Goal: Task Accomplishment & Management: Complete application form

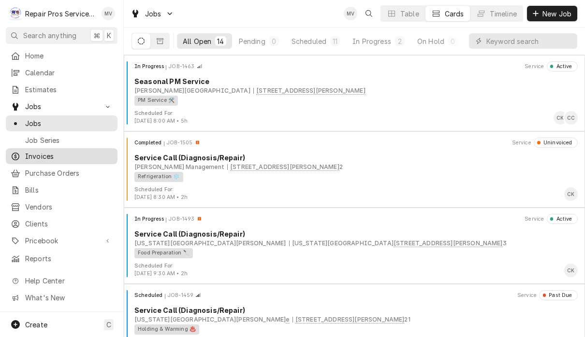
click at [66, 157] on span "Invoices" at bounding box center [68, 156] width 87 height 10
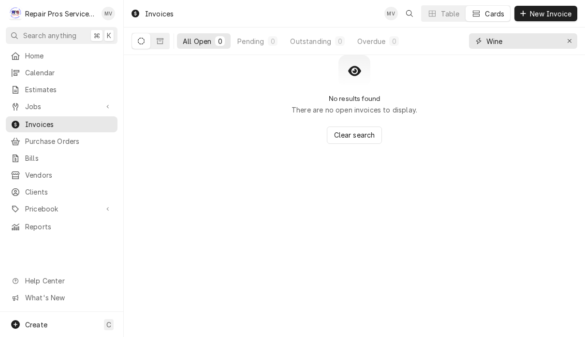
click at [566, 40] on div "Erase input" at bounding box center [570, 41] width 10 height 10
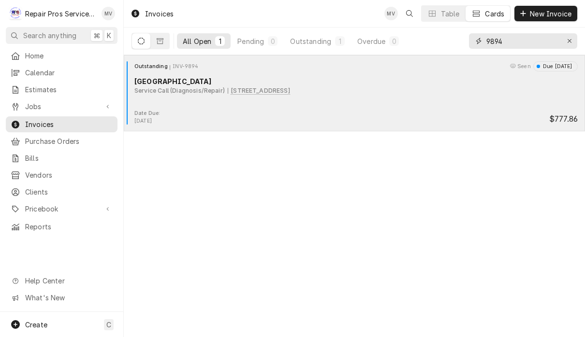
type input "9894"
click at [343, 114] on div "Date Due: Aug 30, 2025 $777.86" at bounding box center [354, 117] width 453 height 15
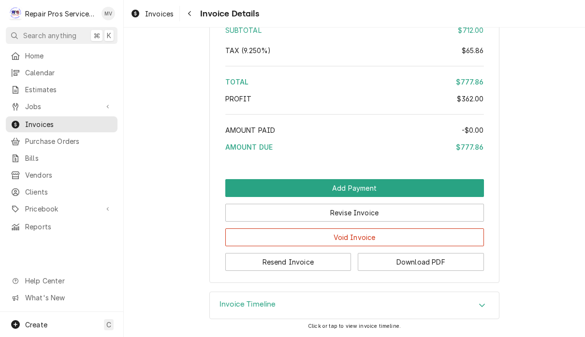
scroll to position [2018, 0]
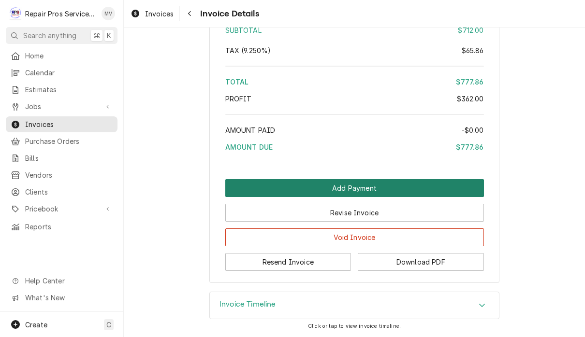
click at [393, 187] on button "Add Payment" at bounding box center [354, 188] width 259 height 18
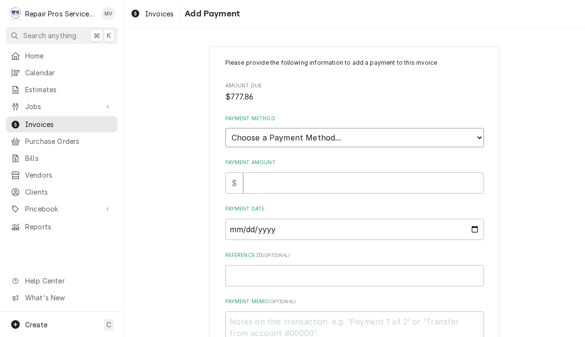
click at [372, 131] on select "Choose a Payment Method... Cash Check Credit/Debit Card ACH/eCheck Other" at bounding box center [354, 137] width 259 height 19
select select "2"
type textarea "x"
click at [163, 17] on span "Invoices" at bounding box center [159, 14] width 29 height 10
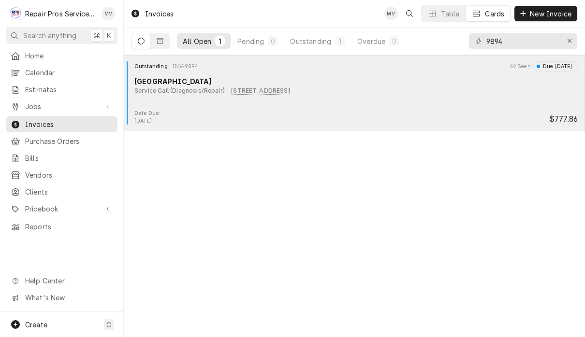
click at [551, 65] on div "Due in 4 days" at bounding box center [556, 67] width 32 height 8
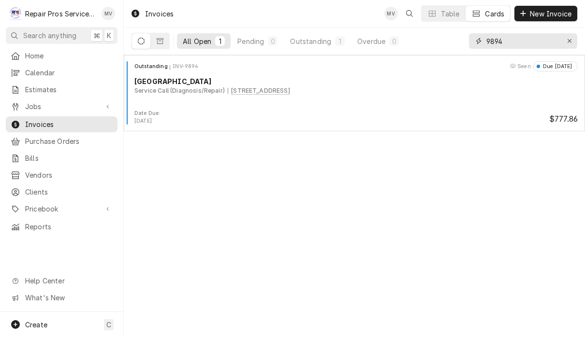
click at [522, 46] on input "9894" at bounding box center [522, 40] width 73 height 15
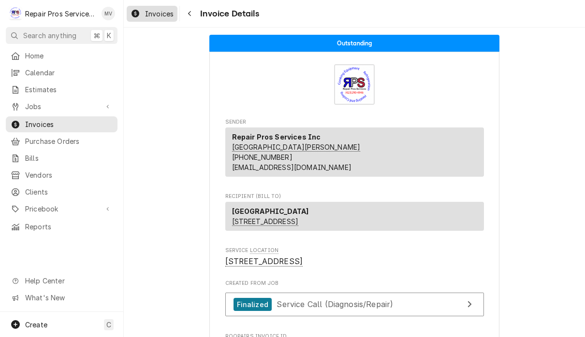
click at [149, 19] on div "Invoices" at bounding box center [152, 14] width 47 height 12
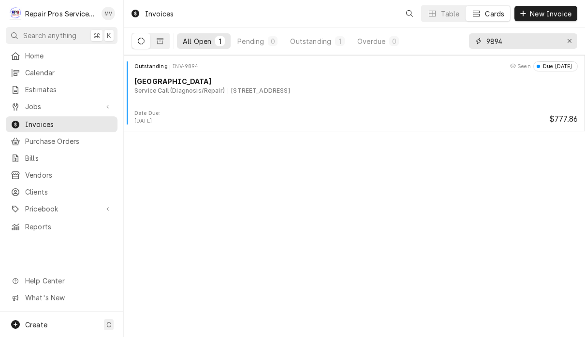
click at [526, 39] on input "9894" at bounding box center [522, 40] width 73 height 15
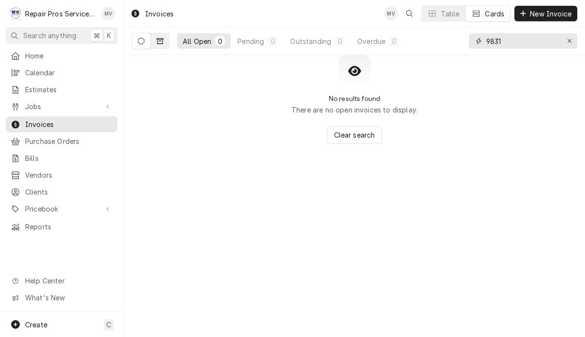
type input "9831"
click at [160, 38] on icon "Dynamic Content Wrapper" at bounding box center [160, 41] width 7 height 7
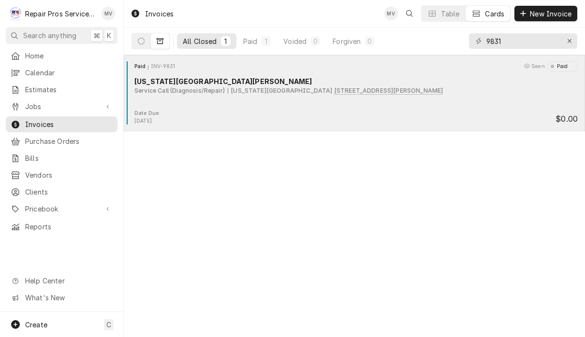
click at [405, 116] on div "Date Due: Aug 23, 2025 $0.00" at bounding box center [354, 117] width 453 height 15
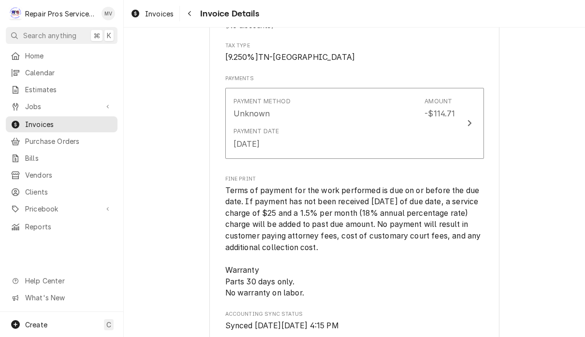
scroll to position [1220, 0]
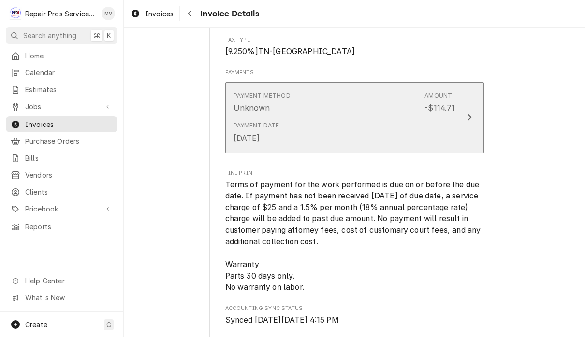
click at [466, 135] on button "Payment Method Unknown Amount -$114.71 Payment Date Aug 22, 2025" at bounding box center [354, 117] width 259 height 71
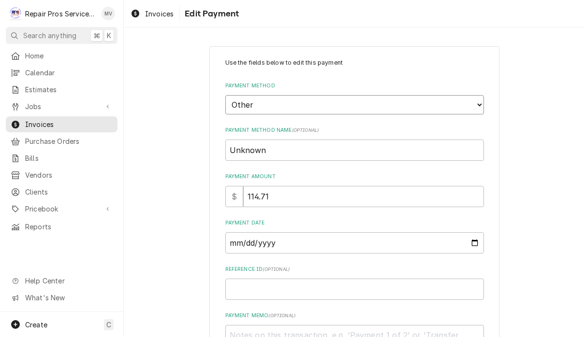
click at [401, 102] on select "Choose a Payment Method... Cash Check Credit/Debit Card ACH/eCheck Other" at bounding box center [354, 104] width 259 height 19
select select "4"
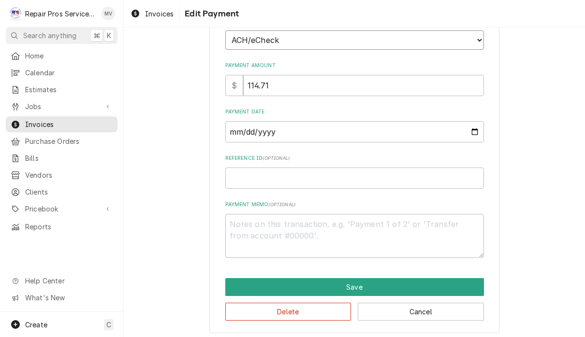
scroll to position [64, 0]
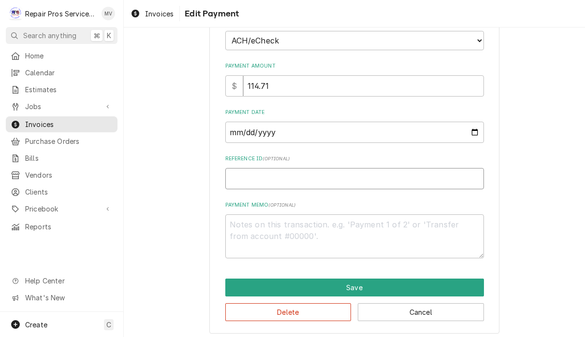
click at [386, 180] on input "Reference ID ( optional )" at bounding box center [354, 178] width 259 height 21
type textarea "x"
type input "9"
type textarea "x"
type input "98"
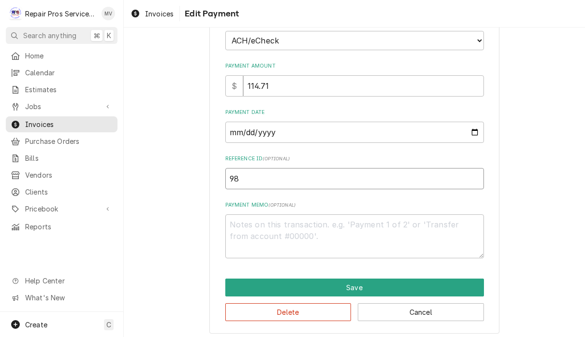
type textarea "x"
type input "983"
type textarea "x"
type input "9831"
click at [430, 227] on textarea "Payment Memo ( optional )" at bounding box center [354, 237] width 259 height 44
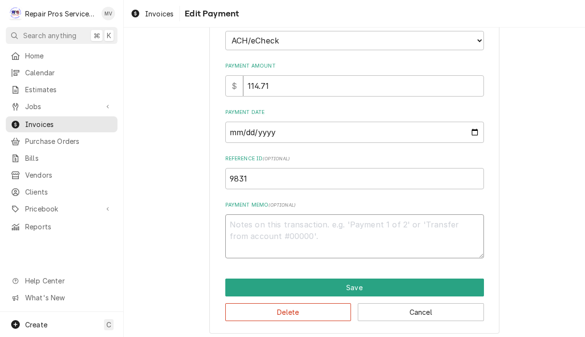
type textarea "x"
type textarea "a"
type textarea "x"
type textarea "ac"
type textarea "x"
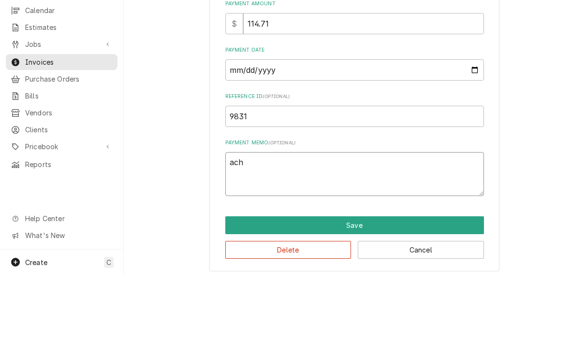
scroll to position [0, 0]
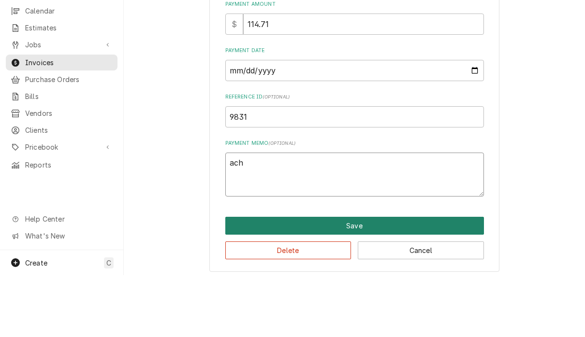
type textarea "ach"
click at [386, 279] on button "Save" at bounding box center [354, 288] width 259 height 18
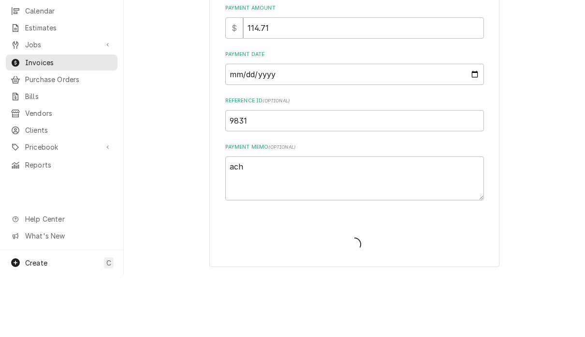
scroll to position [55, 0]
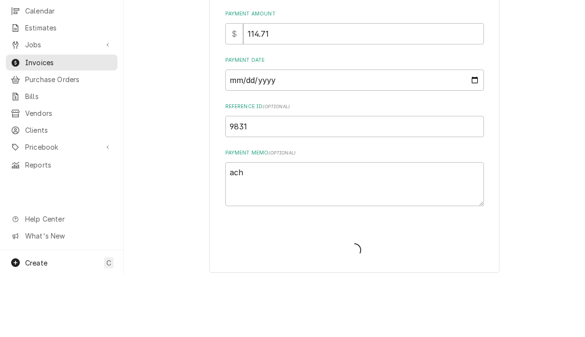
type textarea "x"
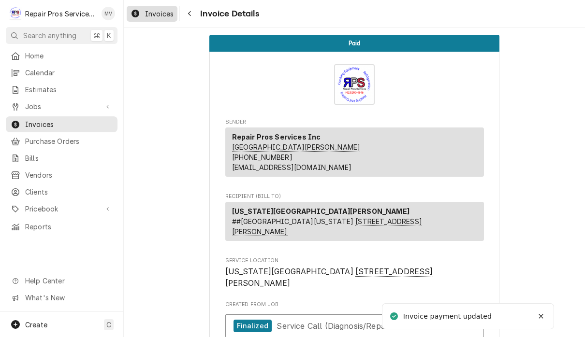
click at [158, 11] on span "Invoices" at bounding box center [159, 14] width 29 height 10
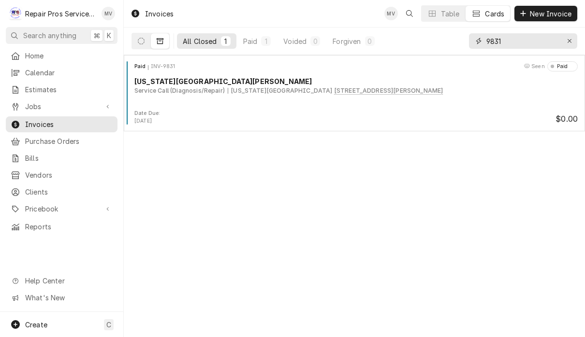
click at [530, 38] on input "9831" at bounding box center [522, 40] width 73 height 15
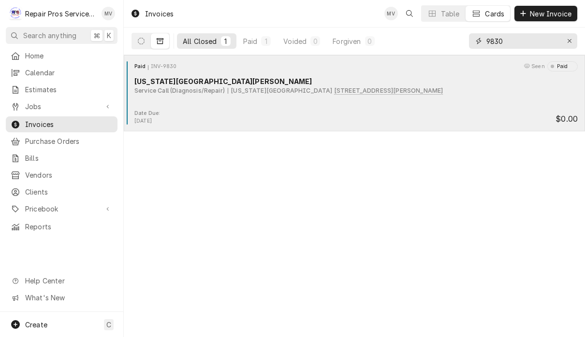
type input "9830"
click at [369, 109] on div "Paid INV-9830 Seen [GEOGRAPHIC_DATA][US_STATE] [PERSON_NAME] Service Call (Diag…" at bounding box center [354, 85] width 453 height 48
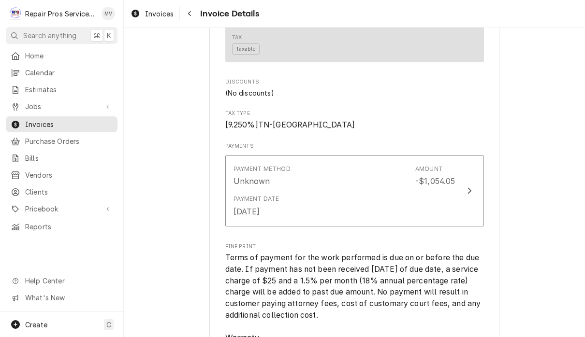
scroll to position [1507, 0]
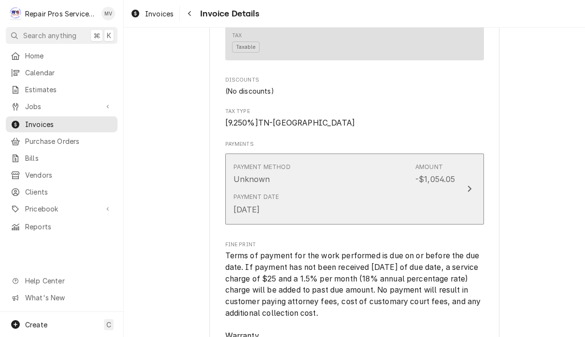
click at [466, 200] on button "Payment Method Unknown Amount -$1,054.05 Payment Date [DATE]" at bounding box center [354, 189] width 259 height 71
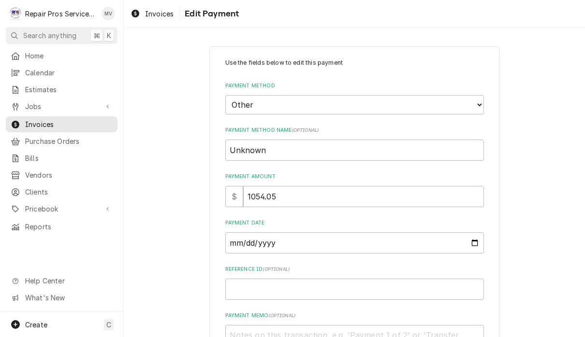
click at [375, 88] on label "Payment Method" at bounding box center [354, 86] width 259 height 8
click at [375, 95] on select "Choose a Payment Method... Cash Check Credit/Debit Card ACH/eCheck Other" at bounding box center [354, 104] width 259 height 19
click at [393, 100] on select "Choose a Payment Method... Cash Check Credit/Debit Card ACH/eCheck Other" at bounding box center [354, 104] width 259 height 19
select select "4"
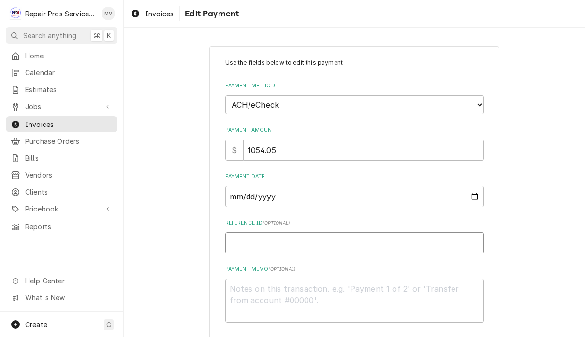
click at [363, 239] on input "Reference ID ( optional )" at bounding box center [354, 243] width 259 height 21
type textarea "x"
type input "9"
type textarea "x"
type input "98"
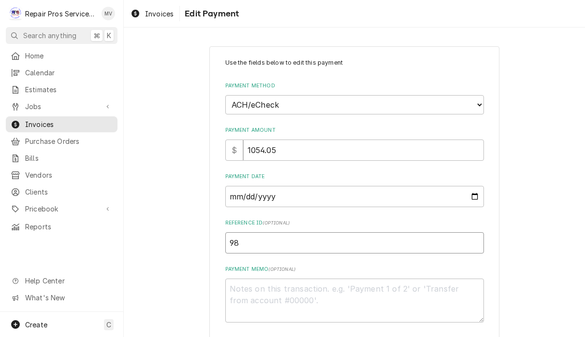
type textarea "x"
type input "983"
type textarea "x"
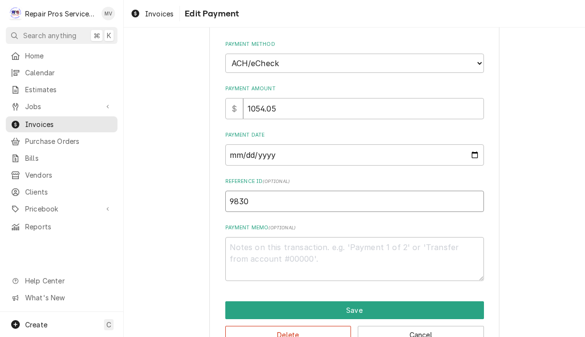
scroll to position [43, 0]
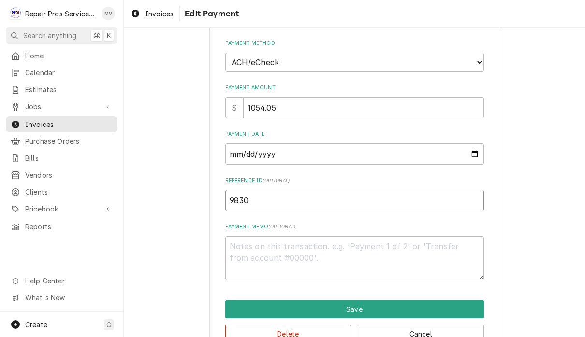
type input "9830"
click at [374, 248] on textarea "Payment Memo ( optional )" at bounding box center [354, 258] width 259 height 44
type textarea "x"
type textarea "a"
type textarea "x"
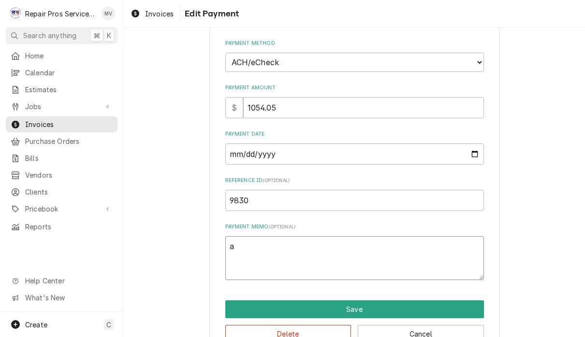
type textarea "ac"
type textarea "x"
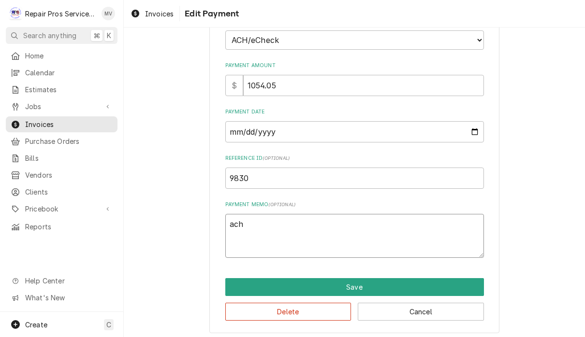
scroll to position [64, 0]
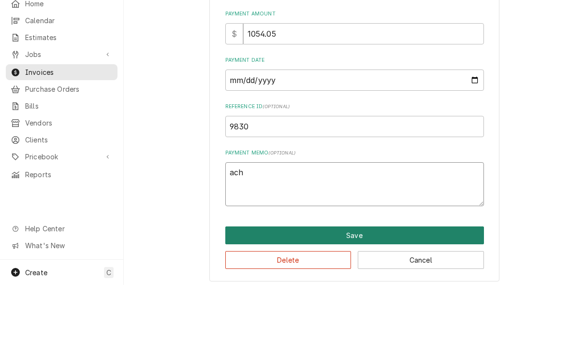
type textarea "ach"
click at [365, 279] on button "Save" at bounding box center [354, 288] width 259 height 18
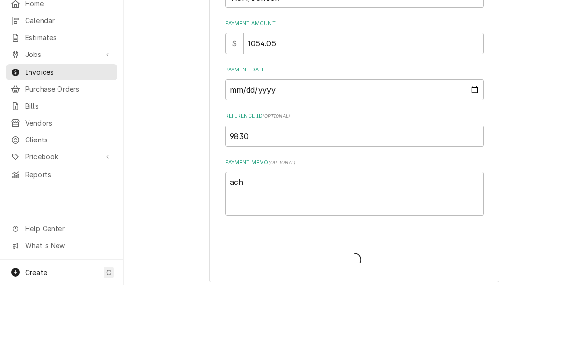
type textarea "x"
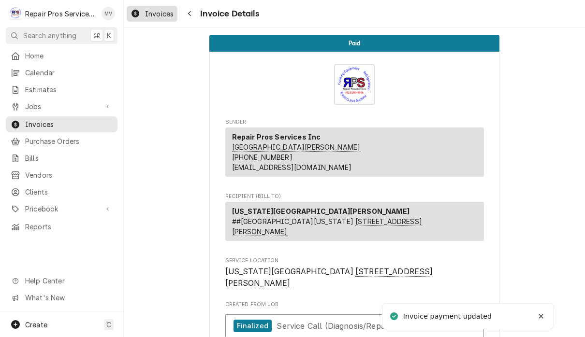
click at [154, 20] on link "Invoices" at bounding box center [152, 14] width 51 height 16
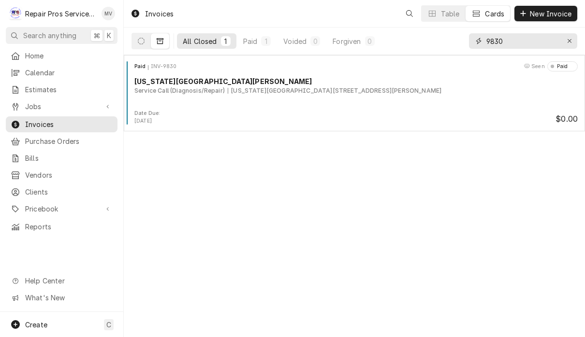
click at [525, 36] on input "9830" at bounding box center [522, 40] width 73 height 15
click at [522, 39] on input "9830" at bounding box center [522, 40] width 73 height 15
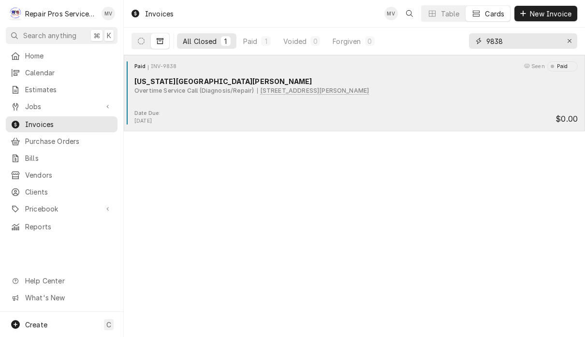
type input "9838"
click at [385, 112] on div "Date Due: Aug 25, 2025 $0.00" at bounding box center [354, 117] width 453 height 15
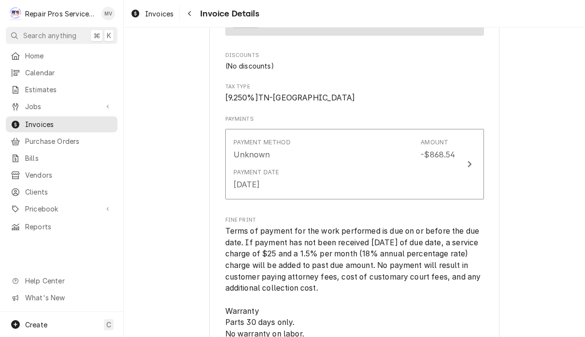
scroll to position [1506, 0]
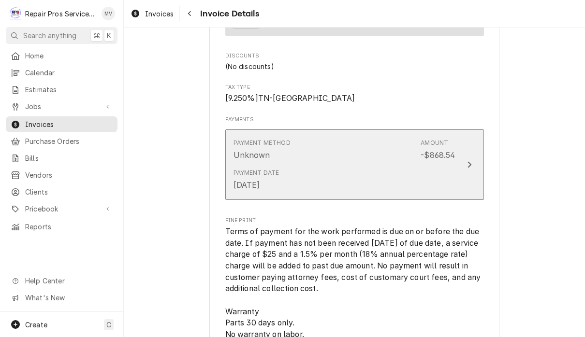
click at [467, 186] on button "Payment Method Unknown Amount -$868.54 Payment Date [DATE]" at bounding box center [354, 165] width 259 height 71
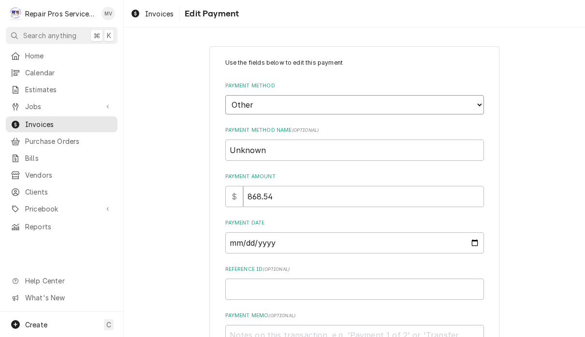
click at [401, 98] on select "Choose a Payment Method... Cash Check Credit/Debit Card ACH/eCheck Other" at bounding box center [354, 104] width 259 height 19
select select "4"
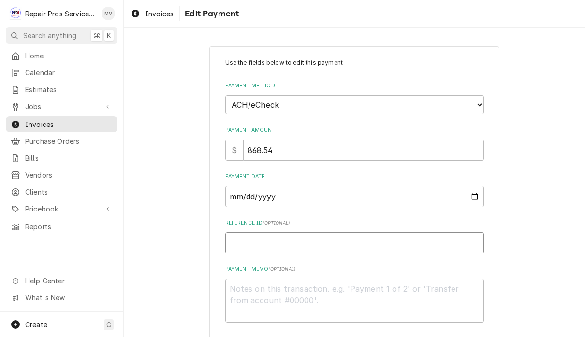
click at [387, 240] on input "Reference ID ( optional )" at bounding box center [354, 243] width 259 height 21
type textarea "x"
type input "9"
type textarea "x"
type input "98"
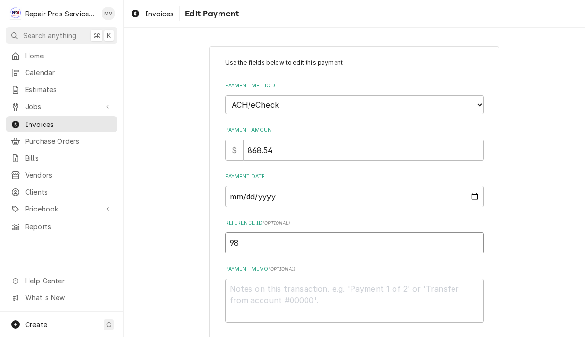
type textarea "x"
type input "983"
type textarea "x"
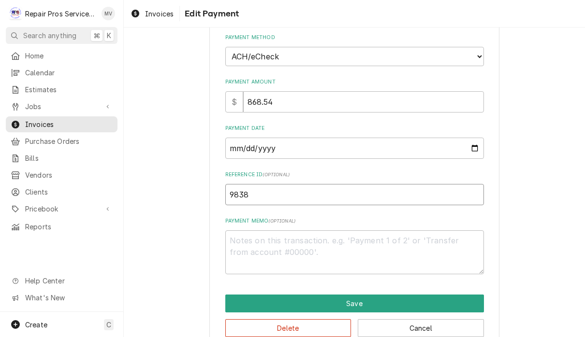
scroll to position [49, 0]
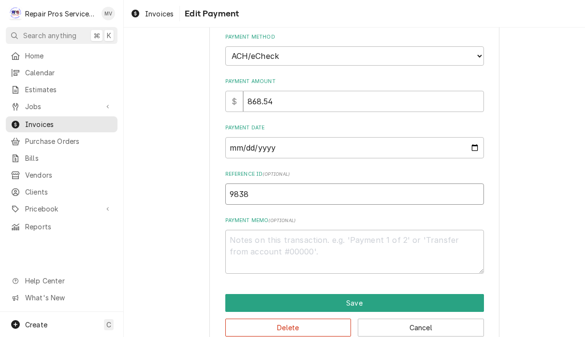
type input "9838"
click at [367, 239] on textarea "Payment Memo ( optional )" at bounding box center [354, 252] width 259 height 44
type textarea "x"
type textarea "a"
type textarea "x"
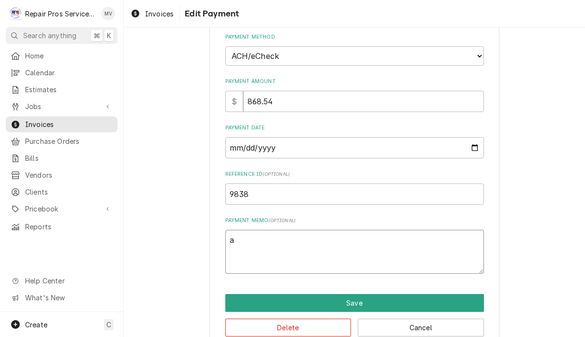
type textarea "ac"
type textarea "x"
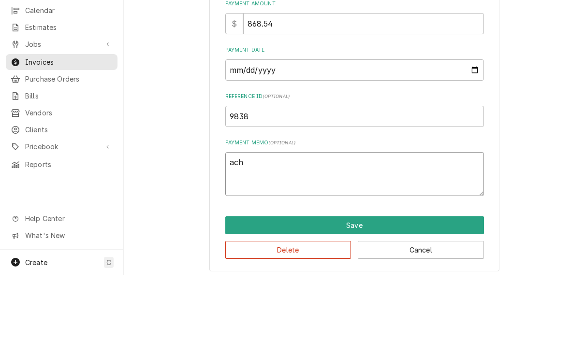
scroll to position [0, 0]
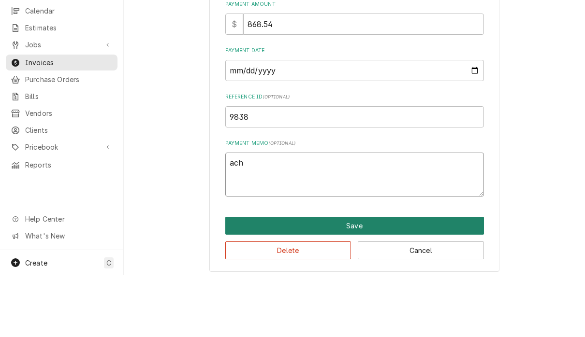
type textarea "ach"
click at [373, 279] on button "Save" at bounding box center [354, 288] width 259 height 18
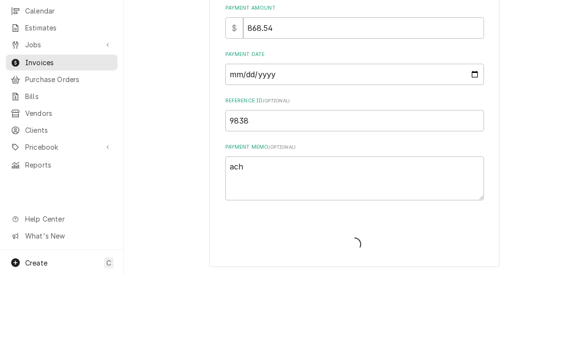
scroll to position [55, 0]
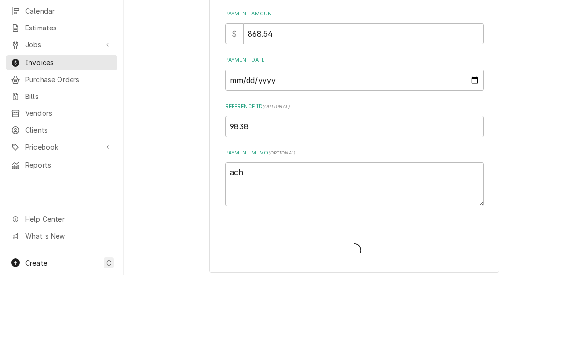
type textarea "x"
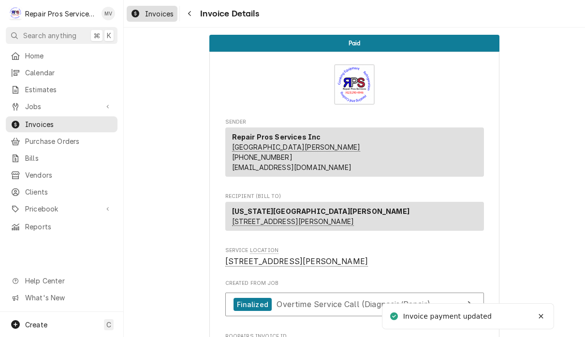
click at [154, 20] on link "Invoices" at bounding box center [152, 14] width 51 height 16
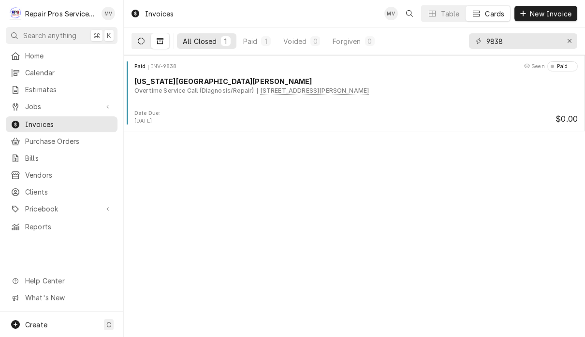
click at [138, 41] on icon "Dynamic Content Wrapper" at bounding box center [141, 41] width 7 height 7
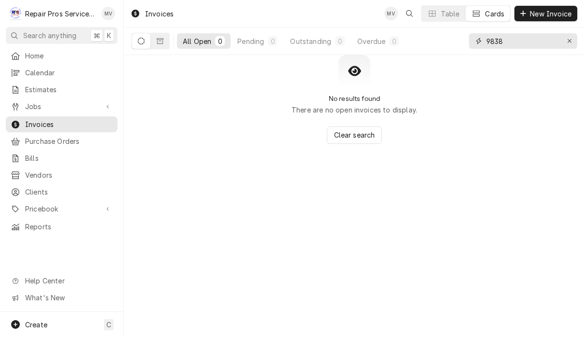
click at [518, 44] on input "9838" at bounding box center [522, 40] width 73 height 15
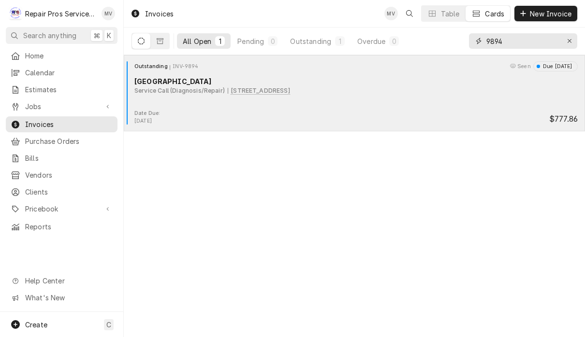
type input "9894"
click at [361, 107] on div "Outstanding INV-9894 Seen Due in 4 days Doubletree Hotel Service Call (Diagnosi…" at bounding box center [354, 85] width 453 height 48
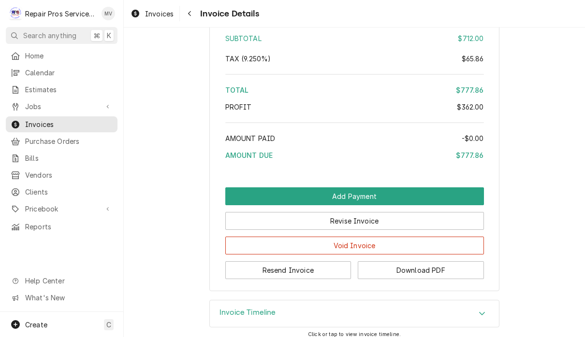
scroll to position [2004, 0]
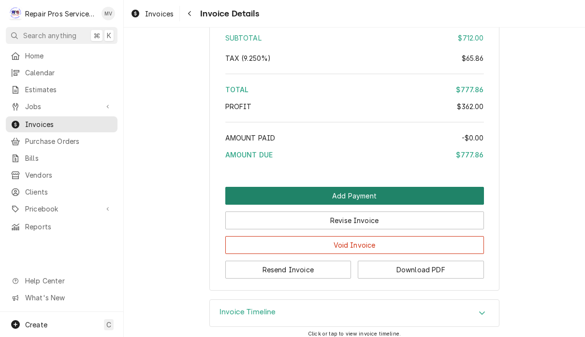
click at [402, 205] on button "Add Payment" at bounding box center [354, 196] width 259 height 18
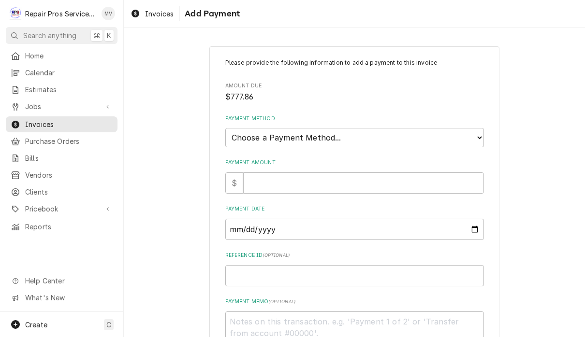
click at [401, 135] on select "Choose a Payment Method... Cash Check Credit/Debit Card ACH/eCheck Other" at bounding box center [354, 137] width 259 height 19
select select "2"
click at [366, 181] on input "Payment Amount" at bounding box center [363, 183] width 241 height 21
type textarea "x"
type input "7"
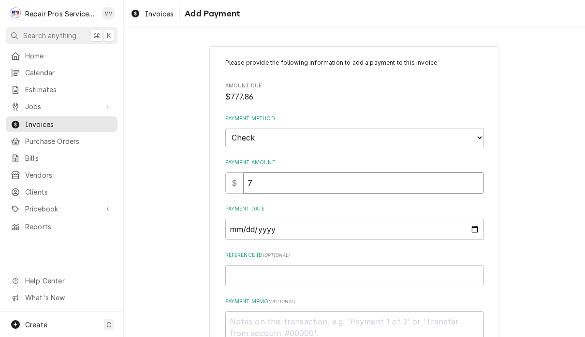
type textarea "x"
type input "77"
type textarea "x"
type input "777"
type textarea "x"
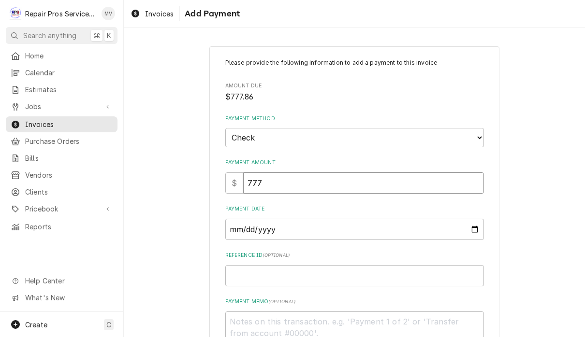
type input "777.8"
type textarea "x"
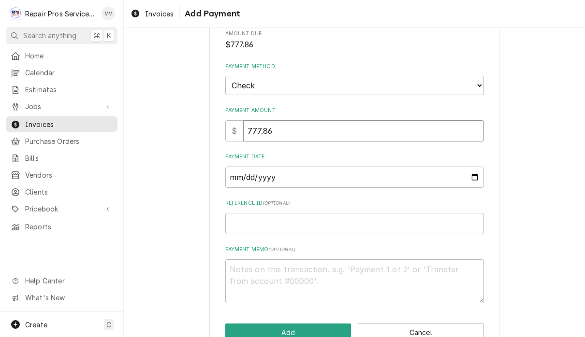
scroll to position [59, 0]
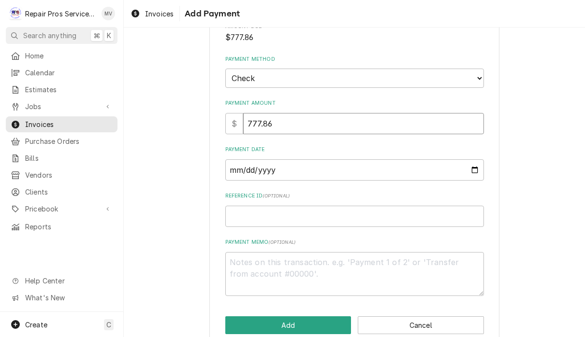
type input "777.86"
click at [348, 168] on input "Payment Date" at bounding box center [354, 170] width 259 height 21
type input "2025-08-25"
click at [296, 217] on input "Reference ID ( optional )" at bounding box center [354, 216] width 259 height 21
type textarea "x"
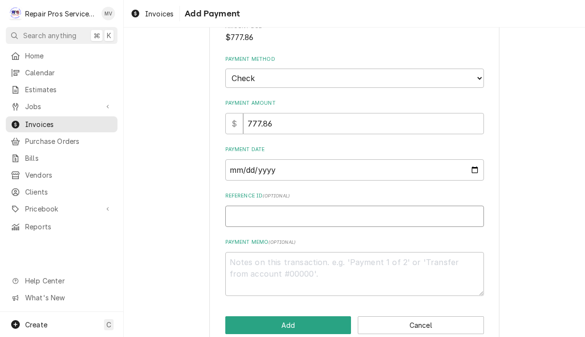
type input "9"
type textarea "x"
type input "98"
type textarea "x"
type input "989"
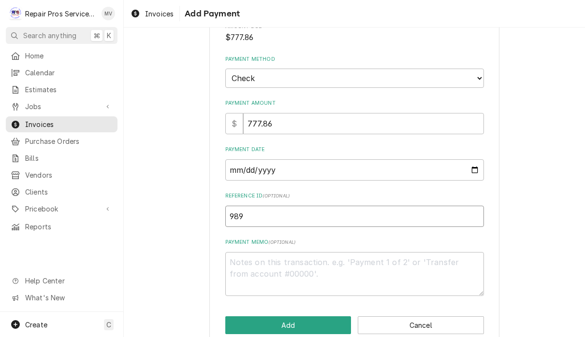
type textarea "x"
type input "9894"
click at [310, 254] on textarea "Payment Memo ( optional )" at bounding box center [354, 274] width 259 height 44
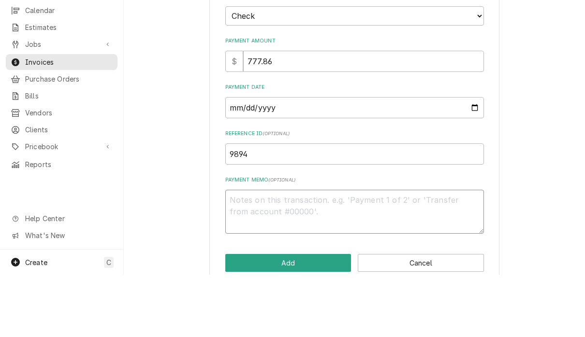
type textarea "x"
type textarea "2"
type textarea "x"
type textarea "21"
type textarea "x"
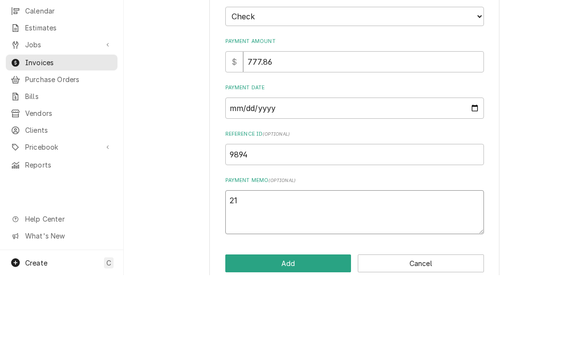
type textarea "213"
type textarea "x"
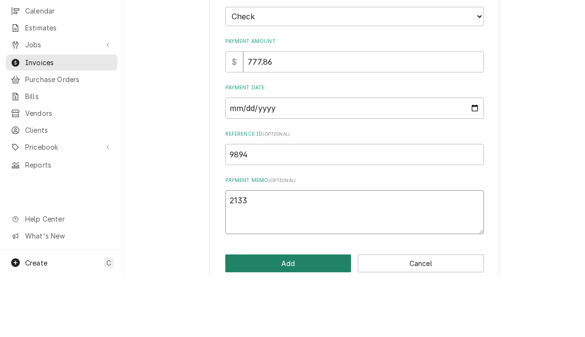
type textarea "2133"
click at [307, 317] on button "Add" at bounding box center [288, 326] width 126 height 18
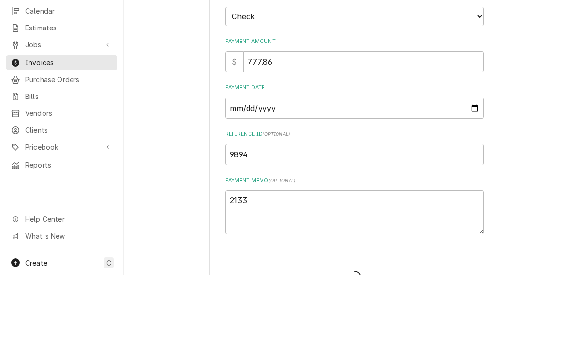
type textarea "x"
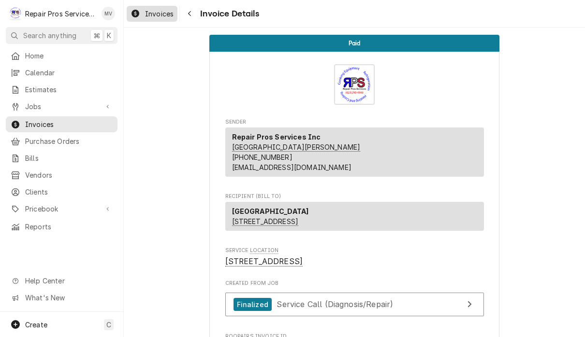
scroll to position [-1, 0]
click at [153, 10] on span "Invoices" at bounding box center [159, 14] width 29 height 10
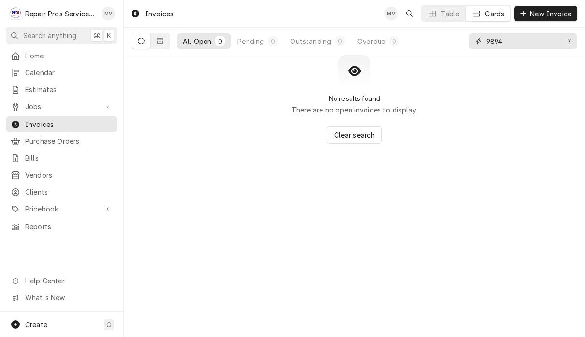
click at [535, 44] on input "9894" at bounding box center [522, 40] width 73 height 15
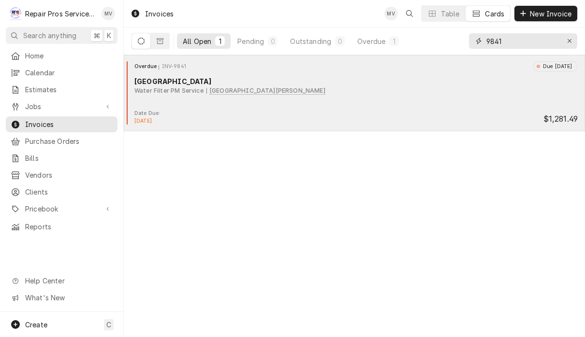
type input "9841"
click at [389, 119] on div "Date Due: [DATE] $1,281.49" at bounding box center [354, 117] width 453 height 15
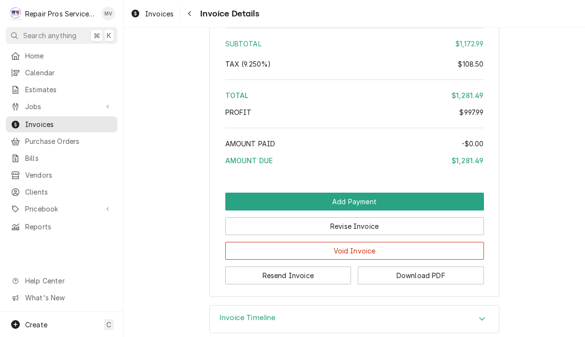
scroll to position [1822, 0]
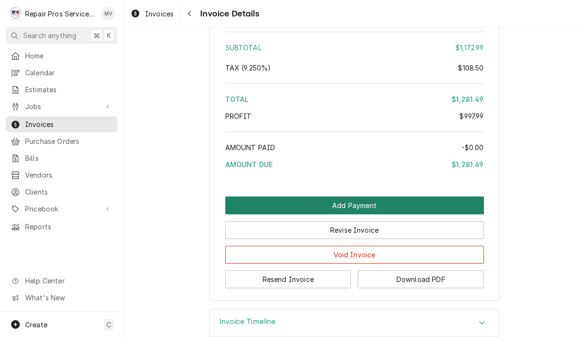
click at [409, 208] on button "Add Payment" at bounding box center [354, 206] width 259 height 18
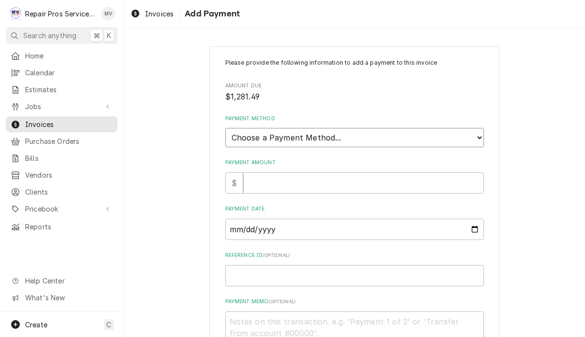
click at [397, 136] on select "Choose a Payment Method... Cash Check Credit/Debit Card ACH/eCheck Other" at bounding box center [354, 137] width 259 height 19
select select "2"
click at [333, 175] on input "Payment Amount" at bounding box center [363, 183] width 241 height 21
type textarea "x"
type input "1"
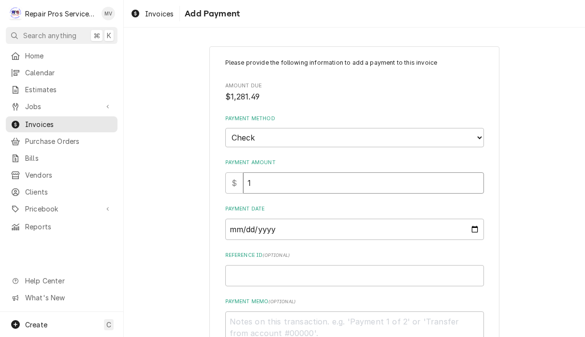
type textarea "x"
type input "12"
type textarea "x"
type input "128"
type textarea "x"
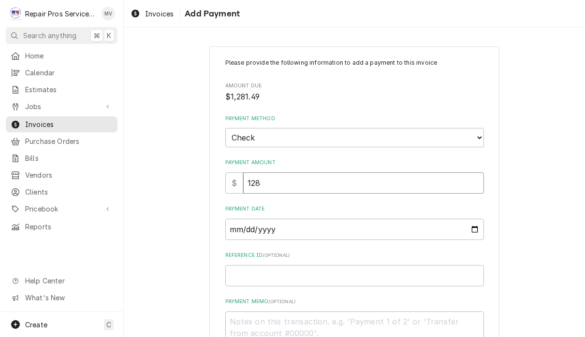
type input "1281"
type textarea "x"
type input "1281.4"
type textarea "x"
type input "1281.49"
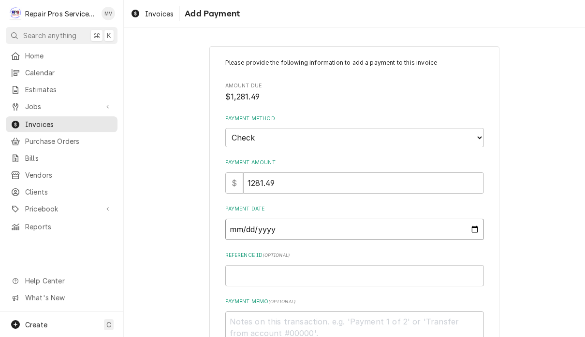
click at [352, 223] on input "Payment Date" at bounding box center [354, 229] width 259 height 21
type input "2025-08-25"
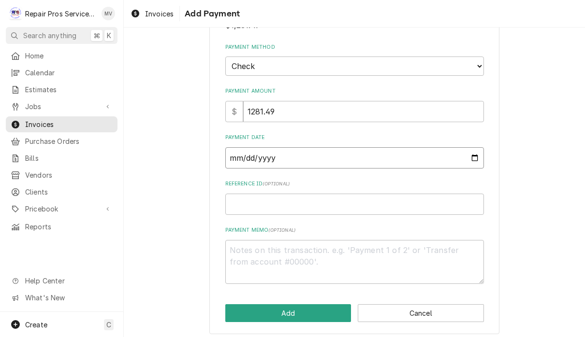
scroll to position [71, 0]
click at [405, 205] on input "Reference ID ( optional )" at bounding box center [354, 204] width 259 height 21
type textarea "x"
type input "9"
type textarea "x"
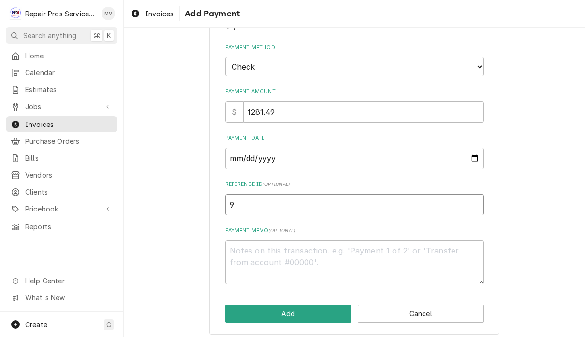
type input "98"
type textarea "x"
type input "984"
type textarea "x"
type input "9841"
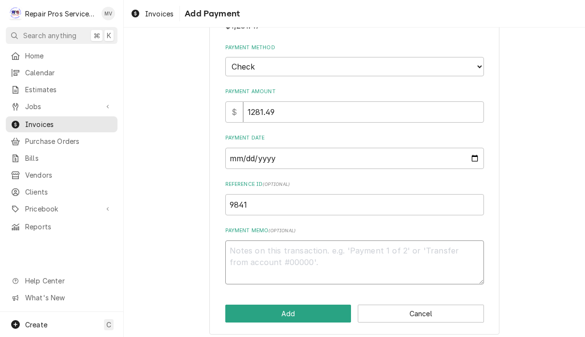
click at [298, 255] on textarea "Payment Memo ( optional )" at bounding box center [354, 263] width 259 height 44
type textarea "x"
type textarea "8"
type textarea "x"
type textarea "87"
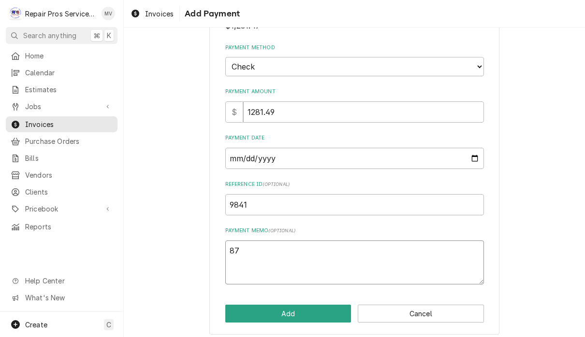
type textarea "x"
type textarea "878"
type textarea "x"
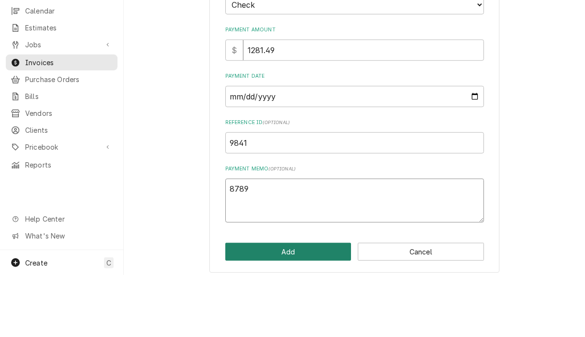
type textarea "8789"
click at [323, 305] on button "Add" at bounding box center [288, 314] width 126 height 18
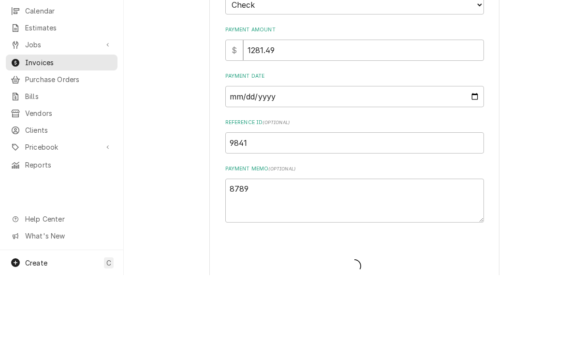
type textarea "x"
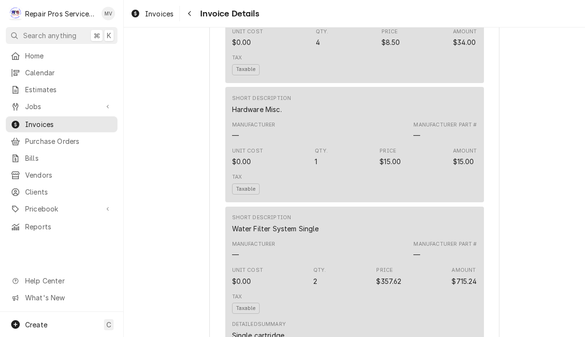
scroll to position [1125, 0]
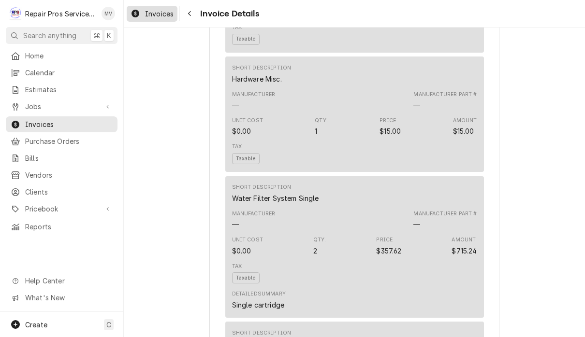
click at [161, 15] on span "Invoices" at bounding box center [159, 14] width 29 height 10
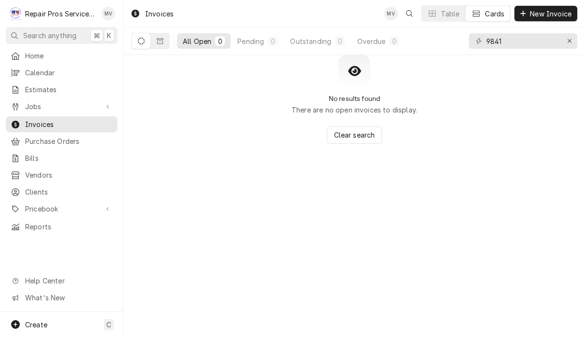
click at [520, 41] on input "9841" at bounding box center [522, 40] width 73 height 15
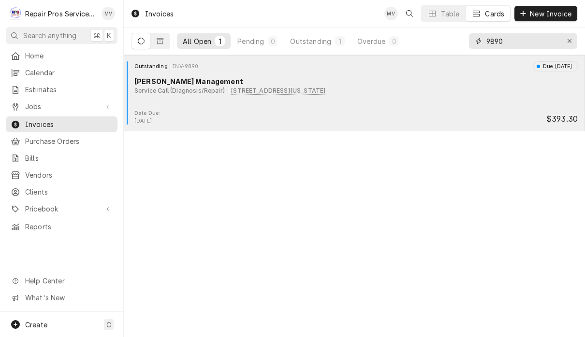
type input "9890"
click at [453, 105] on div "Outstanding INV-9890 Due in 2 days Smith Management Service Call (Diagnosis/Rep…" at bounding box center [354, 85] width 453 height 48
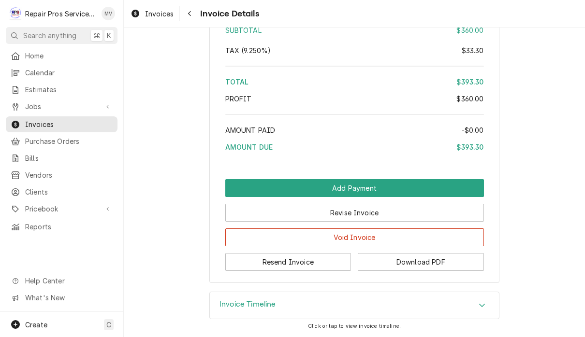
scroll to position [1510, 0]
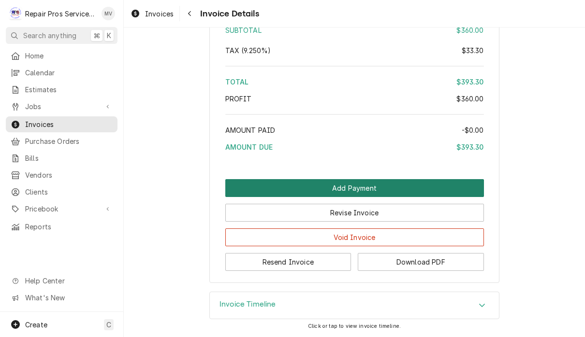
click at [400, 187] on button "Add Payment" at bounding box center [354, 188] width 259 height 18
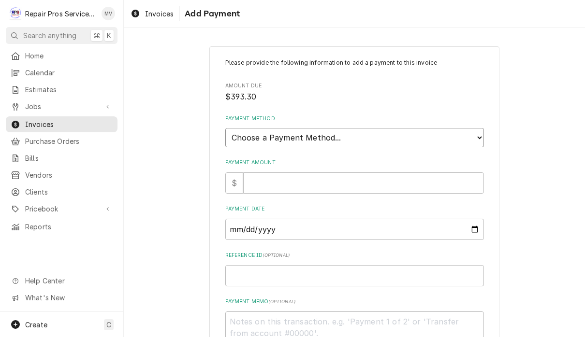
click at [420, 130] on select "Choose a Payment Method... Cash Check Credit/Debit Card ACH/eCheck Other" at bounding box center [354, 137] width 259 height 19
select select "2"
click at [384, 177] on input "Payment Amount" at bounding box center [363, 183] width 241 height 21
type textarea "x"
type input "3"
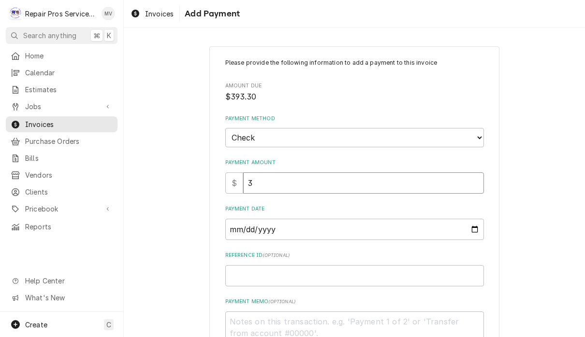
type textarea "x"
type input "39"
type textarea "x"
type input "393"
type textarea "x"
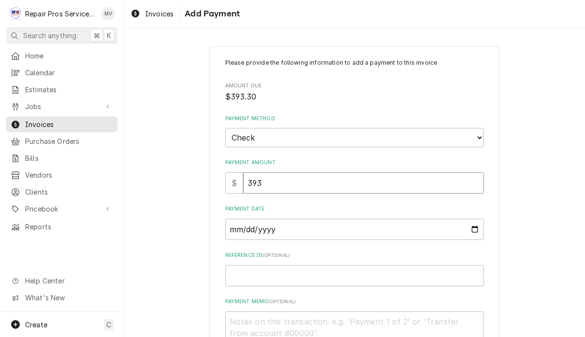
type input "393.3"
type textarea "x"
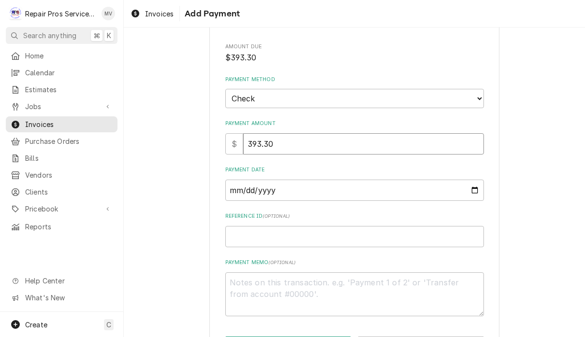
scroll to position [38, 0]
type input "393.30"
click at [379, 195] on input "Payment Date" at bounding box center [354, 191] width 259 height 21
type input "2025-08-25"
click at [317, 229] on input "Reference ID ( optional )" at bounding box center [354, 238] width 259 height 21
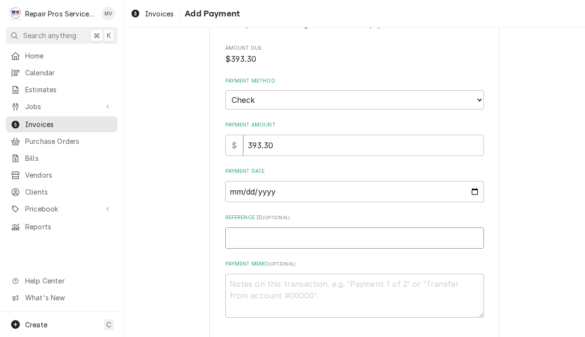
type textarea "x"
type input "9"
type textarea "x"
type input "98"
type textarea "x"
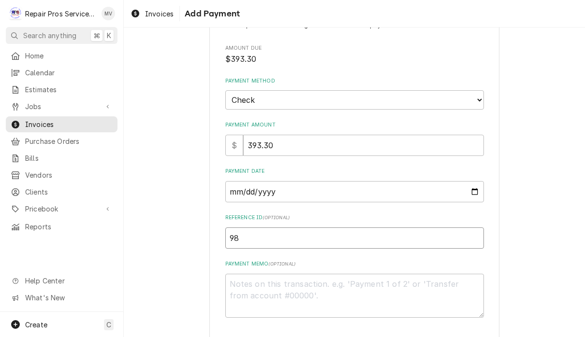
type input "989"
type textarea "x"
type input "9890"
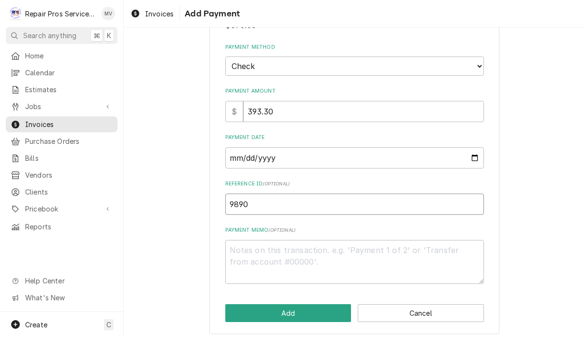
scroll to position [71, 0]
type textarea "x"
type input "98901"
type textarea "x"
type input "989011"
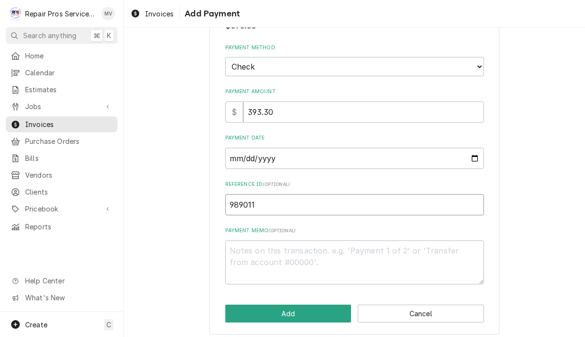
type textarea "x"
type input "9890110"
type textarea "x"
type input "98901108"
type textarea "x"
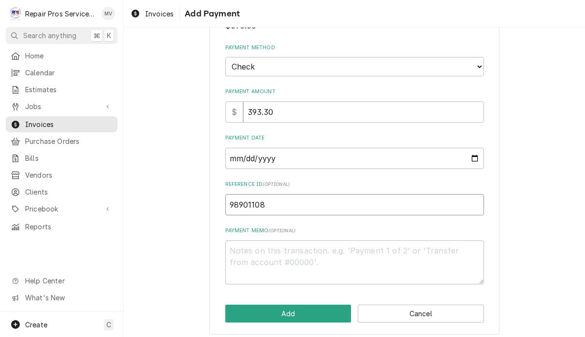
type input "989011086"
type textarea "x"
type input "9890110866"
type textarea "x"
type input "989011086"
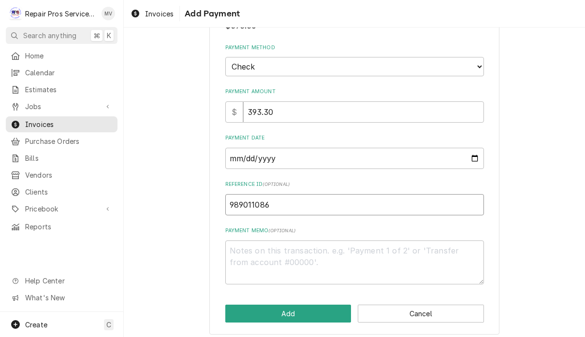
type textarea "x"
type input "98901108"
type textarea "x"
type input "9890110"
type textarea "x"
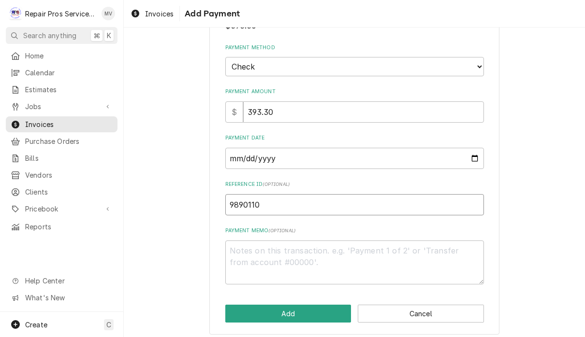
type input "989011"
type textarea "x"
type input "98901"
type textarea "x"
type input "9890"
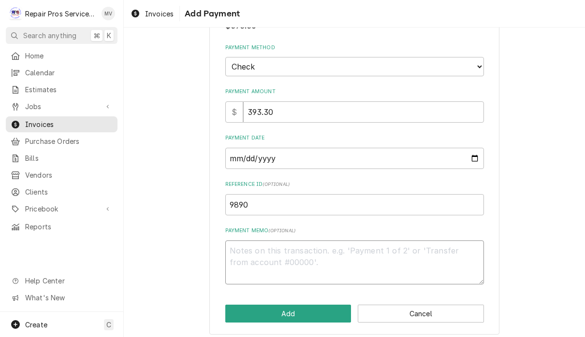
click at [333, 257] on textarea "Payment Memo ( optional )" at bounding box center [354, 263] width 259 height 44
type textarea "x"
type textarea "1"
type textarea "x"
type textarea "11"
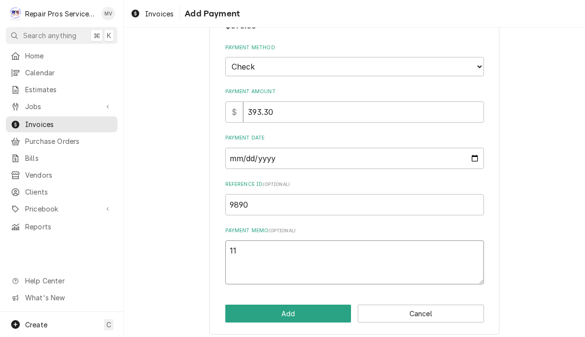
type textarea "x"
type textarea "110"
type textarea "x"
type textarea "1108"
type textarea "x"
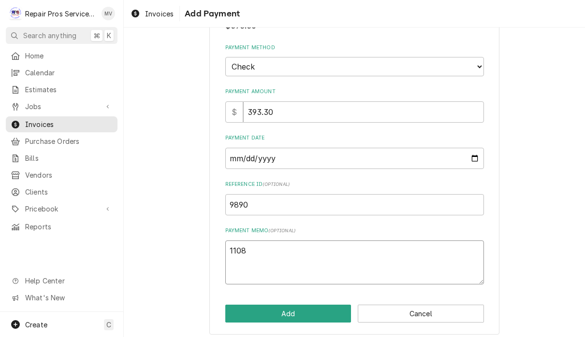
type textarea "11086"
type textarea "x"
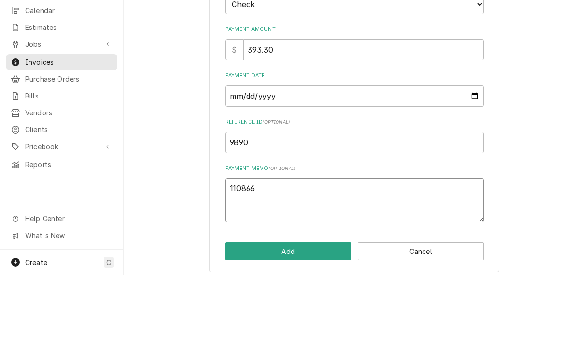
scroll to position [0, 0]
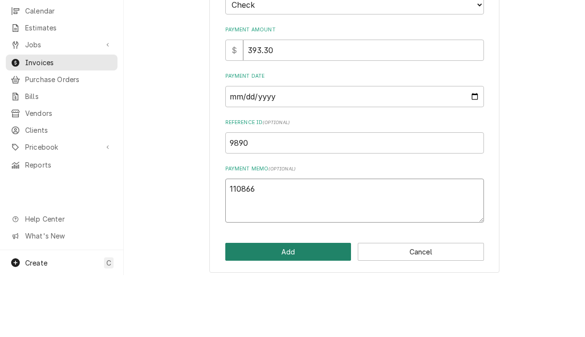
type textarea "110866"
click at [309, 305] on button "Add" at bounding box center [288, 314] width 126 height 18
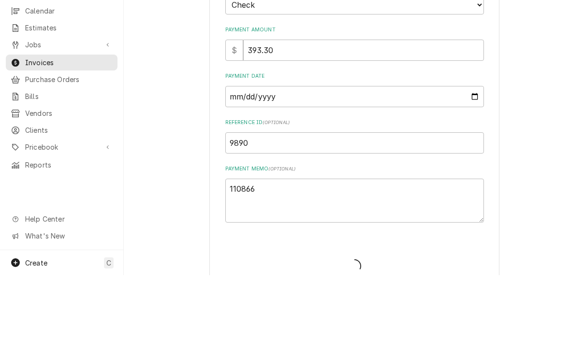
type textarea "x"
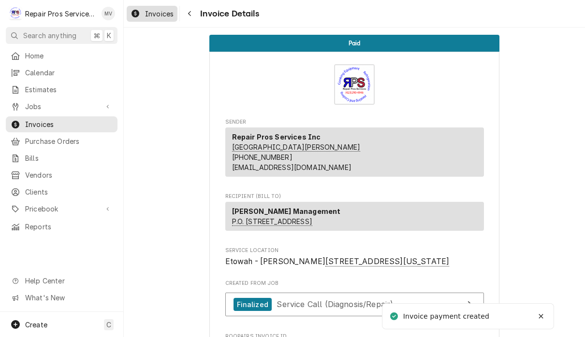
click at [161, 16] on span "Invoices" at bounding box center [159, 14] width 29 height 10
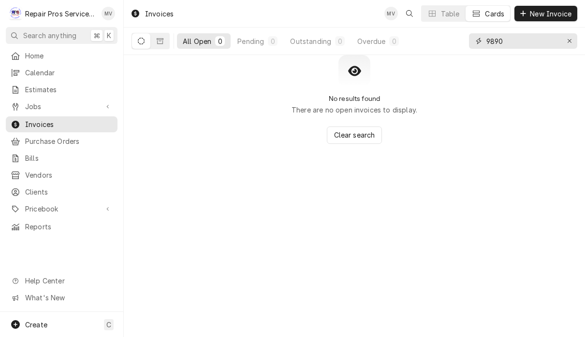
click at [519, 42] on input "9890" at bounding box center [522, 40] width 73 height 15
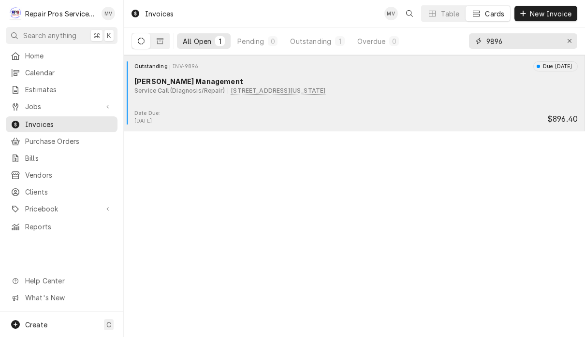
type input "9896"
click at [376, 110] on div "Outstanding INV-9896 Due in 3 days Smith Management Service Call (Diagnosis/Rep…" at bounding box center [354, 85] width 453 height 48
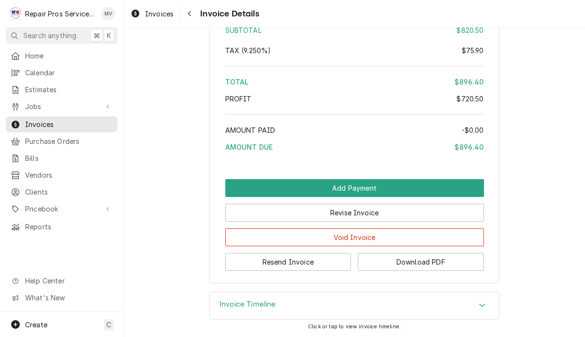
scroll to position [2181, 0]
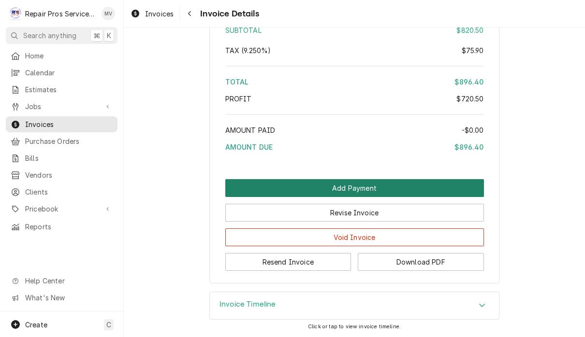
click at [384, 183] on button "Add Payment" at bounding box center [354, 188] width 259 height 18
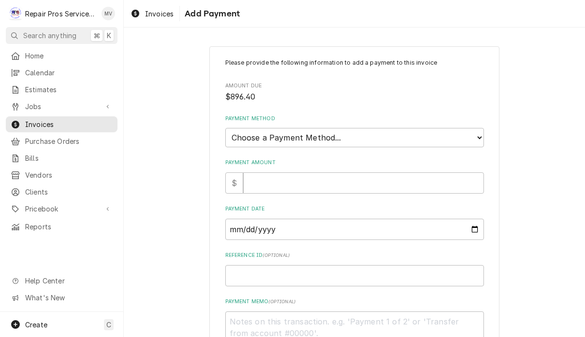
click at [403, 136] on select "Choose a Payment Method... Cash Check Credit/Debit Card ACH/eCheck Other" at bounding box center [354, 137] width 259 height 19
select select "2"
click at [311, 179] on input "Payment Amount" at bounding box center [363, 183] width 241 height 21
type textarea "x"
type input "8"
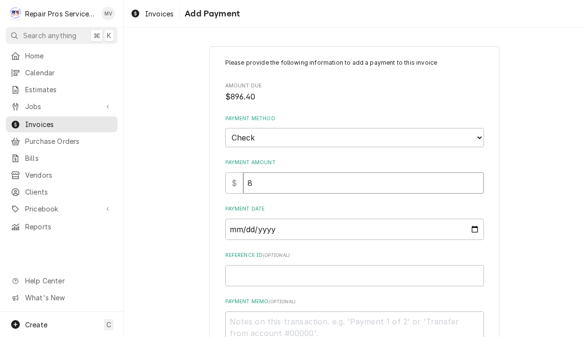
type textarea "x"
type input "89"
type textarea "x"
type input "896"
type textarea "x"
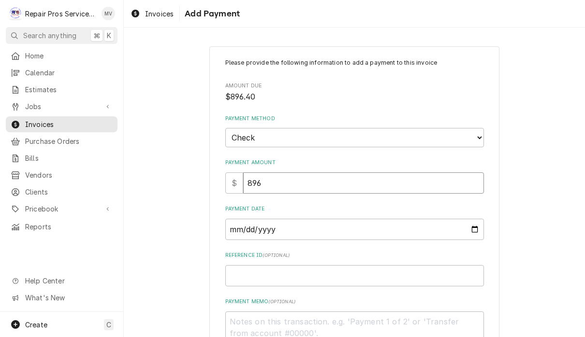
type input "896.4"
type textarea "x"
type input "896.40"
click at [345, 224] on input "Payment Date" at bounding box center [354, 229] width 259 height 21
type input "2025-08-25"
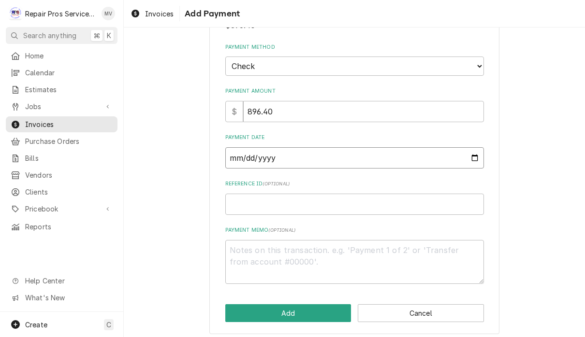
scroll to position [71, 0]
click at [375, 198] on input "Reference ID ( optional )" at bounding box center [354, 204] width 259 height 21
type textarea "x"
type input "9"
type textarea "x"
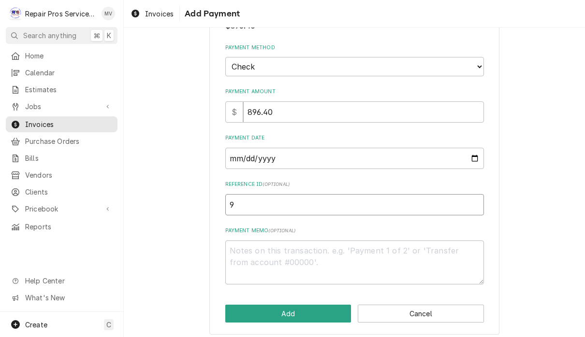
type input "98"
type textarea "x"
type input "989"
type textarea "x"
type input "9896"
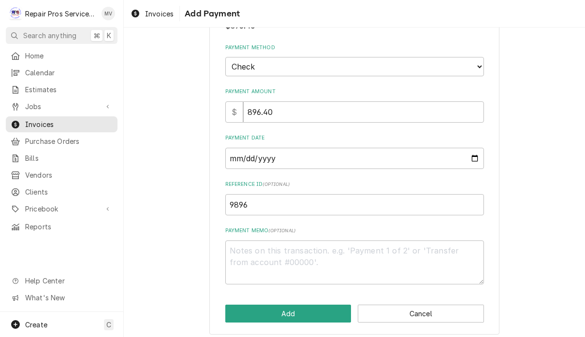
click at [324, 248] on textarea "Payment Memo ( optional )" at bounding box center [354, 263] width 259 height 44
type textarea "x"
type textarea "1"
type textarea "x"
type textarea "11"
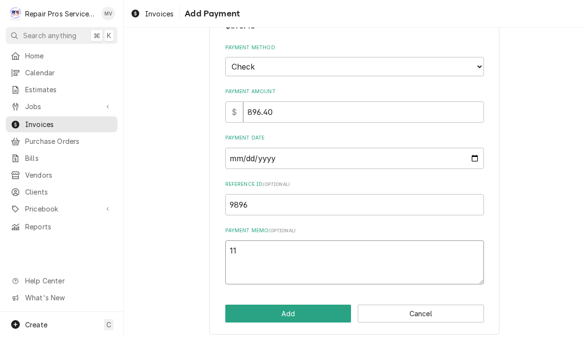
type textarea "x"
type textarea "110"
type textarea "x"
type textarea "1108"
type textarea "x"
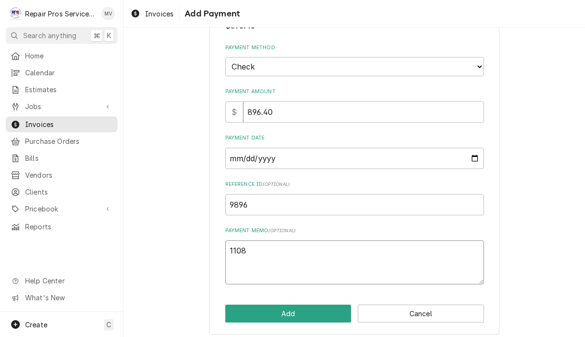
type textarea "11086"
type textarea "x"
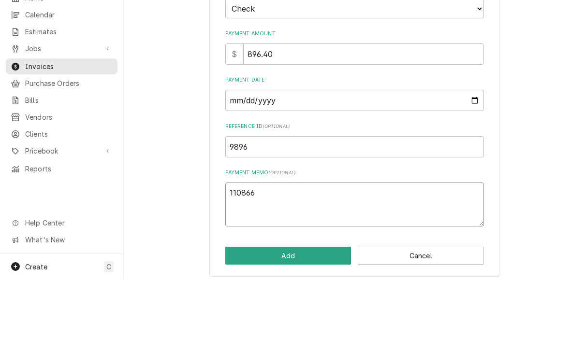
scroll to position [0, 0]
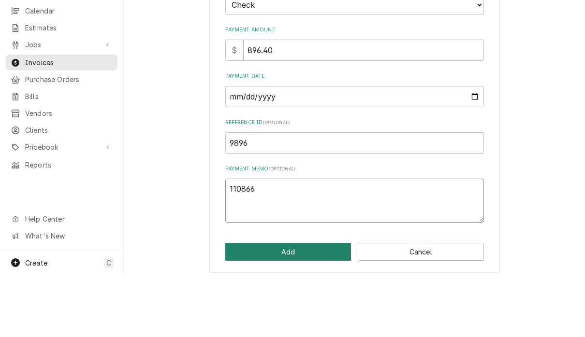
type textarea "110866"
click at [331, 305] on button "Add" at bounding box center [288, 314] width 126 height 18
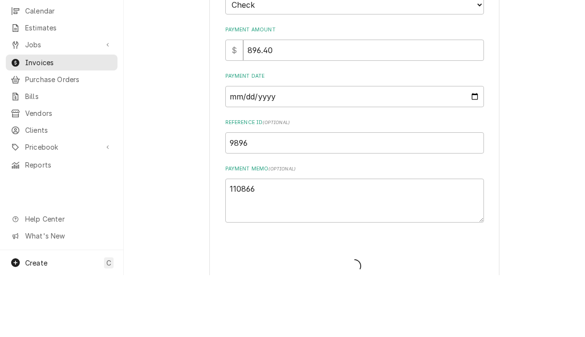
type textarea "x"
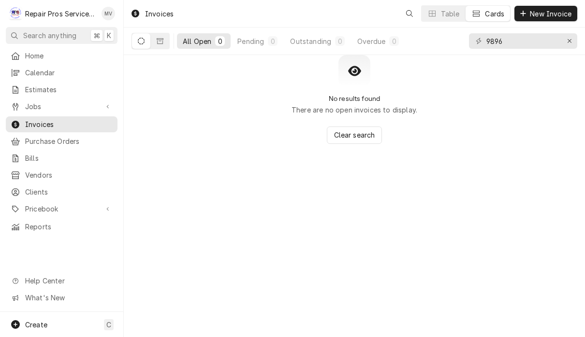
click at [519, 42] on input "9896" at bounding box center [522, 40] width 73 height 15
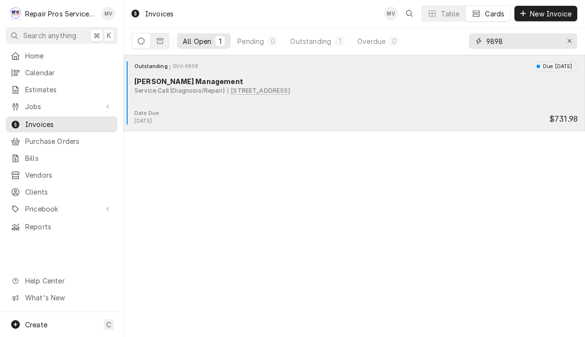
type input "9898"
click at [353, 113] on div "Date Due: [DATE] $731.98" at bounding box center [354, 117] width 453 height 15
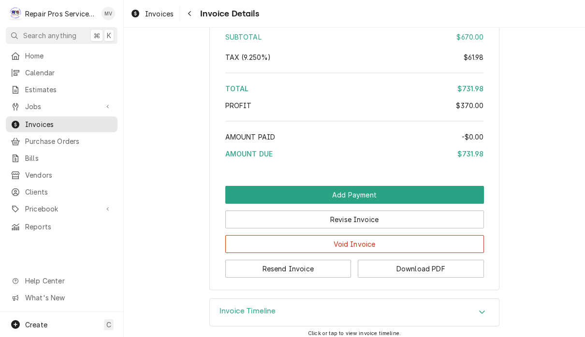
scroll to position [1895, 0]
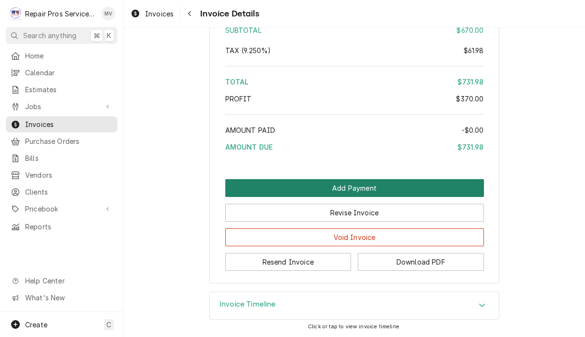
click at [405, 197] on button "Add Payment" at bounding box center [354, 188] width 259 height 18
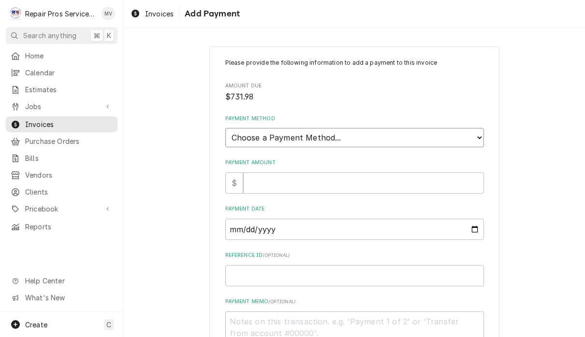
click at [396, 137] on select "Choose a Payment Method... Cash Check Credit/Debit Card ACH/eCheck Other" at bounding box center [354, 137] width 259 height 19
select select "2"
click at [321, 178] on input "Payment Amount" at bounding box center [363, 183] width 241 height 21
type textarea "x"
type input "7"
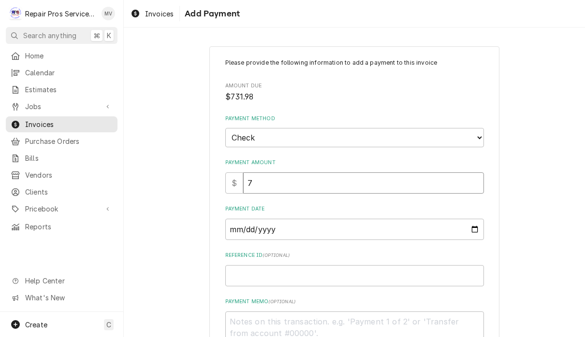
type textarea "x"
type input "73"
type textarea "x"
type input "731"
type textarea "x"
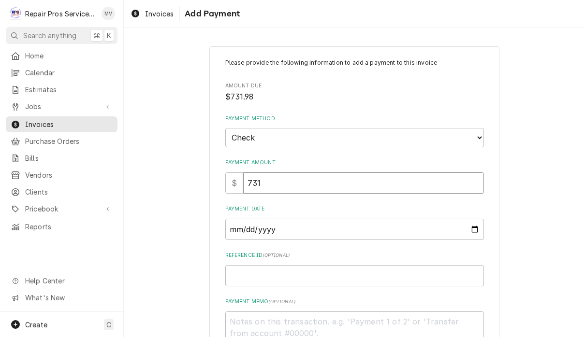
type input "731.9"
type textarea "x"
type input "731.98"
click at [311, 225] on input "Payment Date" at bounding box center [354, 229] width 259 height 21
type input "2025-08-25"
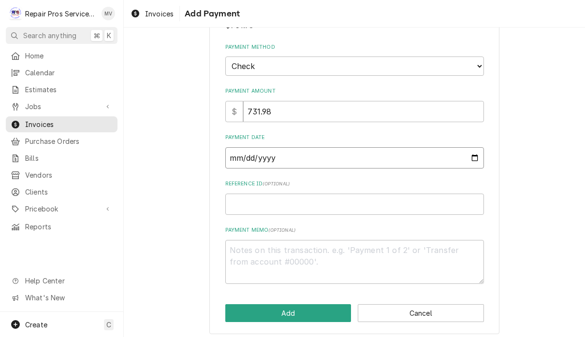
scroll to position [71, 0]
click at [353, 203] on input "Reference ID ( optional )" at bounding box center [354, 204] width 259 height 21
type textarea "x"
type input "9"
type textarea "x"
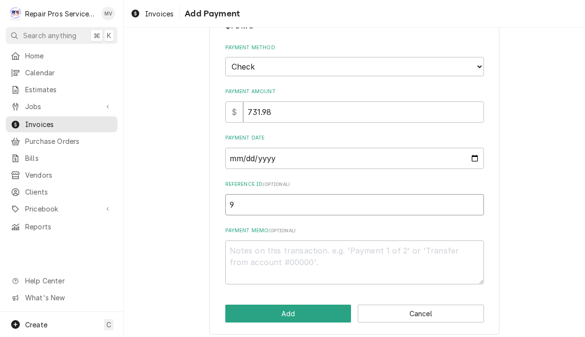
type input "98"
type textarea "x"
type input "989"
type textarea "x"
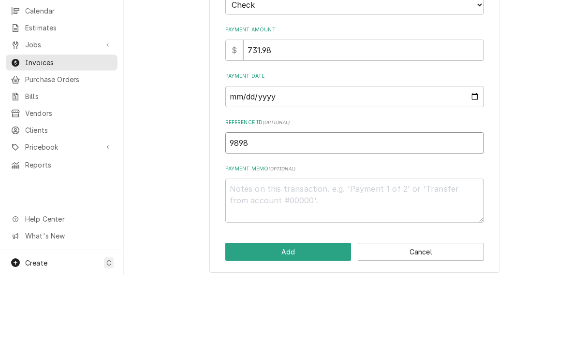
type input "9898"
click at [430, 241] on textarea "Payment Memo ( optional )" at bounding box center [354, 263] width 259 height 44
type textarea "x"
type textarea "1"
type textarea "x"
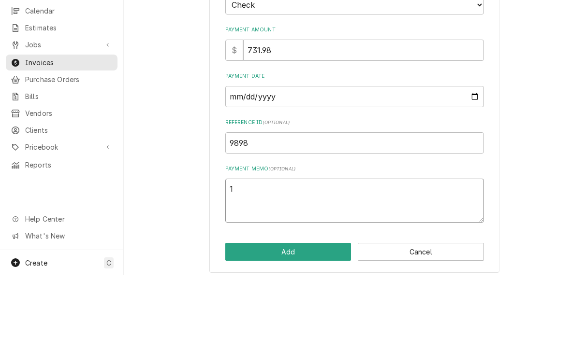
type textarea "11"
type textarea "x"
type textarea "110"
type textarea "x"
type textarea "1108"
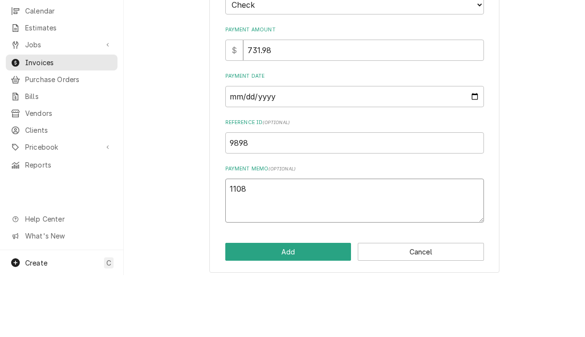
type textarea "x"
type textarea "11086"
type textarea "x"
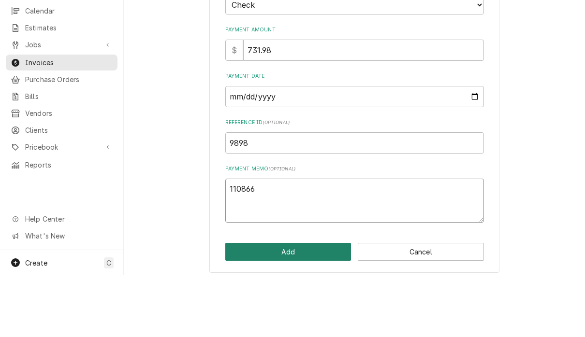
type textarea "110866"
click at [312, 305] on button "Add" at bounding box center [288, 314] width 126 height 18
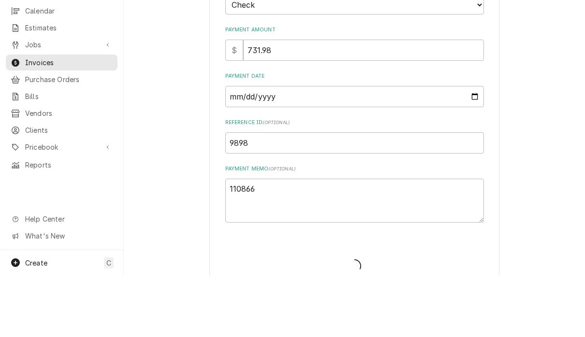
type textarea "x"
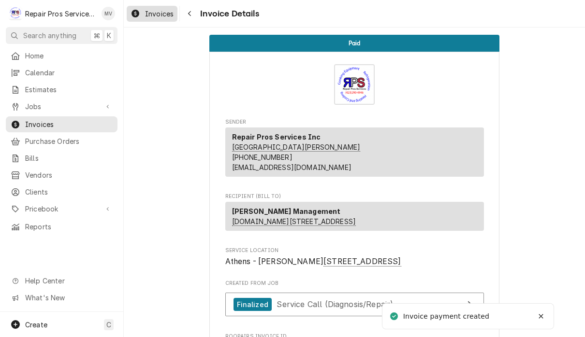
click at [161, 15] on span "Invoices" at bounding box center [159, 14] width 29 height 10
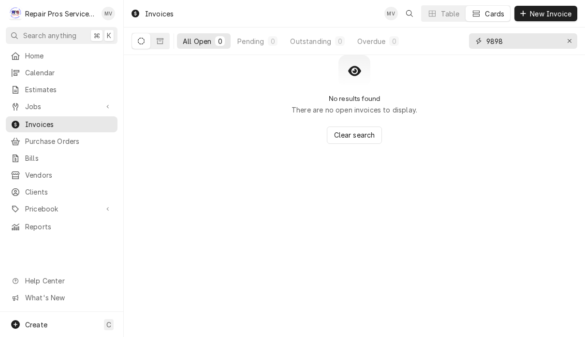
click at [538, 41] on input "9898" at bounding box center [522, 40] width 73 height 15
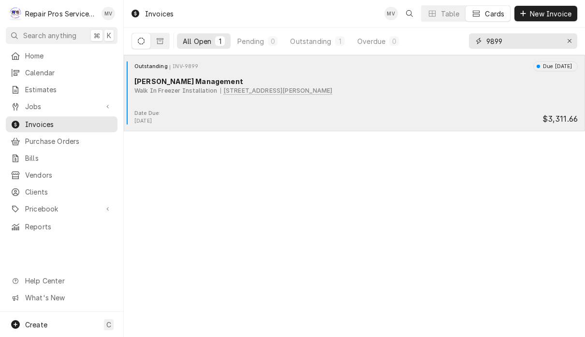
type input "9899"
click at [377, 101] on div "Outstanding INV-9899 Due in 7 days Smith Management Walk In Freezer Installatio…" at bounding box center [354, 85] width 453 height 48
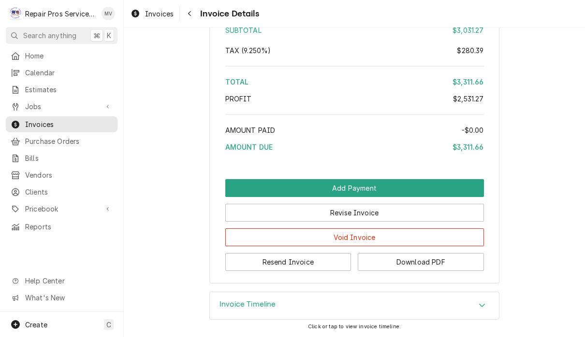
scroll to position [1687, 0]
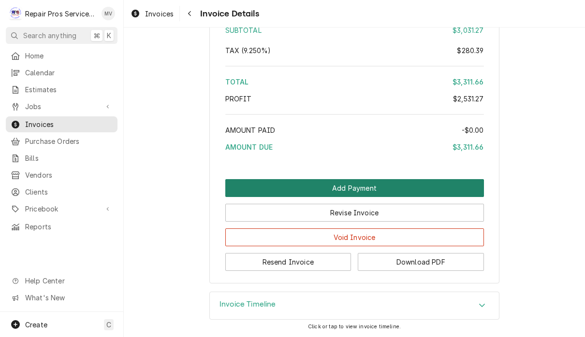
click at [416, 179] on button "Add Payment" at bounding box center [354, 188] width 259 height 18
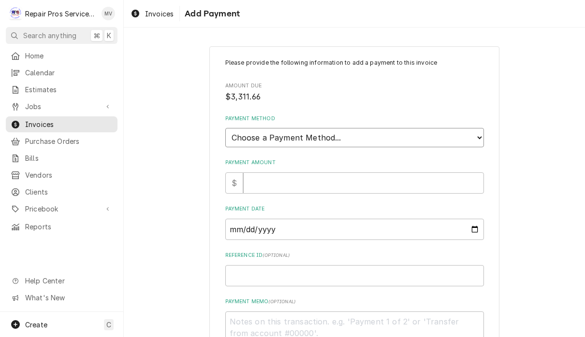
click at [405, 130] on select "Choose a Payment Method... Cash Check Credit/Debit Card ACH/eCheck Other" at bounding box center [354, 137] width 259 height 19
select select "2"
click at [372, 183] on input "Payment Amount" at bounding box center [363, 183] width 241 height 21
type textarea "x"
type input "3"
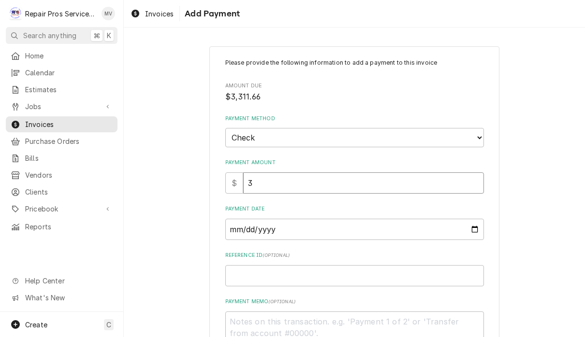
type textarea "x"
type input "33"
type textarea "x"
type input "331"
type textarea "x"
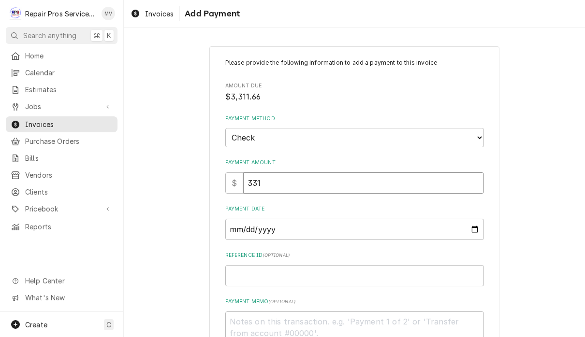
type input "3311"
type textarea "x"
type input "3311.6"
type textarea "x"
type input "3311.66"
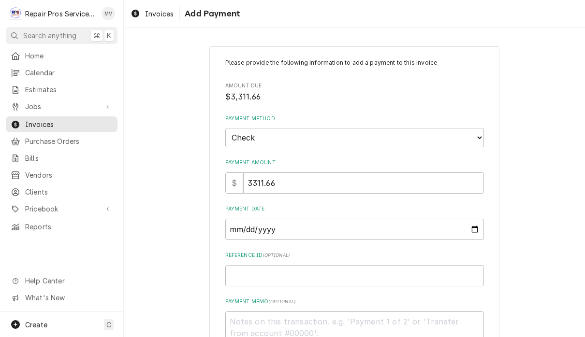
click at [318, 221] on input "Payment Date" at bounding box center [354, 229] width 259 height 21
type input "2025-08-25"
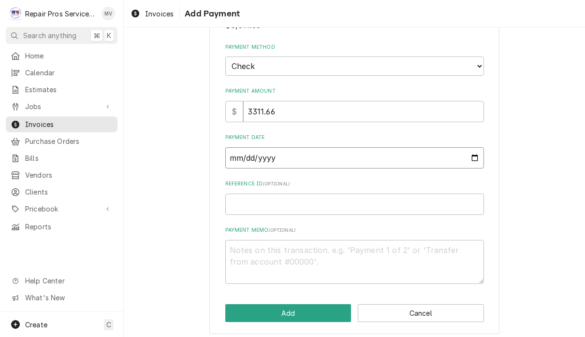
scroll to position [71, 0]
click at [383, 194] on input "Reference ID ( optional )" at bounding box center [354, 204] width 259 height 21
type textarea "x"
type input "9"
type textarea "x"
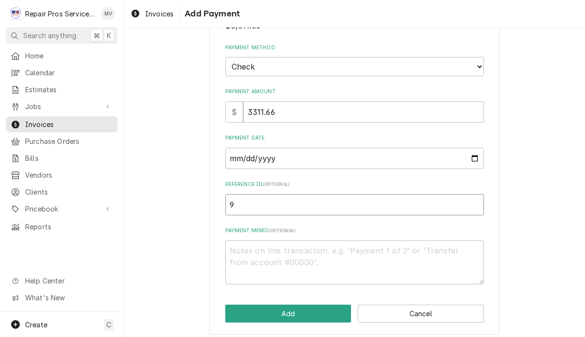
type input "98"
type textarea "x"
type input "989"
type textarea "x"
type input "9899"
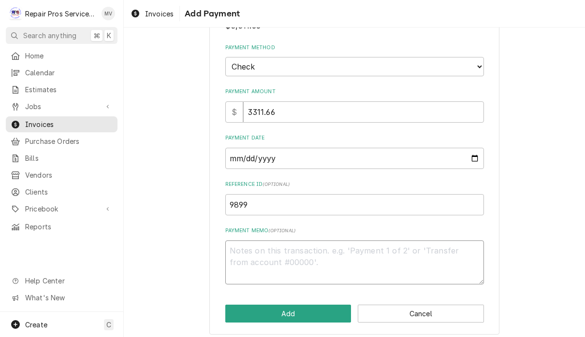
click at [355, 257] on textarea "Payment Memo ( optional )" at bounding box center [354, 263] width 259 height 44
type textarea "x"
type textarea "1"
type textarea "x"
type textarea "11"
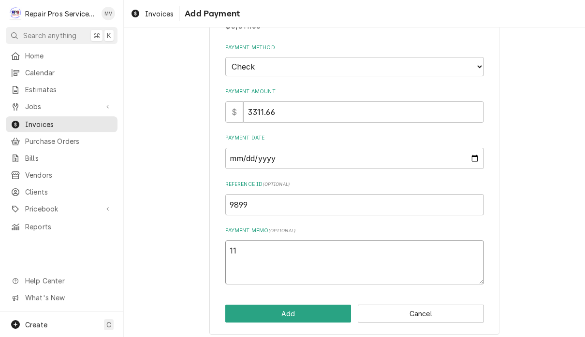
type textarea "x"
type textarea "110"
type textarea "x"
type textarea "1108"
type textarea "x"
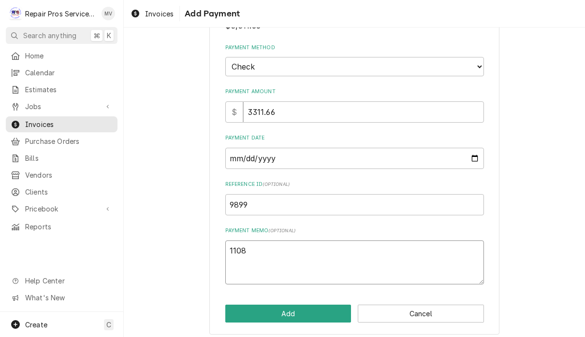
type textarea "11086"
type textarea "x"
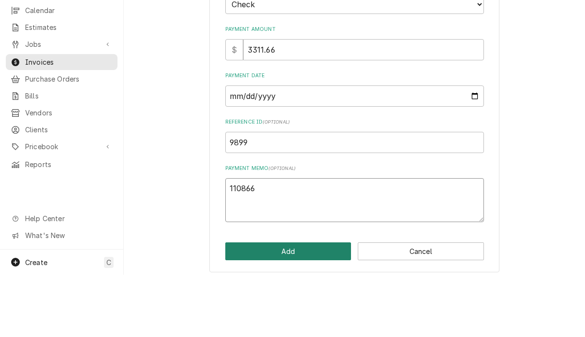
type textarea "110866"
click at [331, 305] on button "Add" at bounding box center [288, 314] width 126 height 18
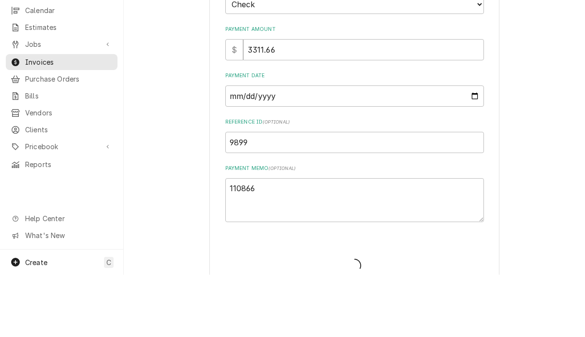
scroll to position [0, 0]
type textarea "x"
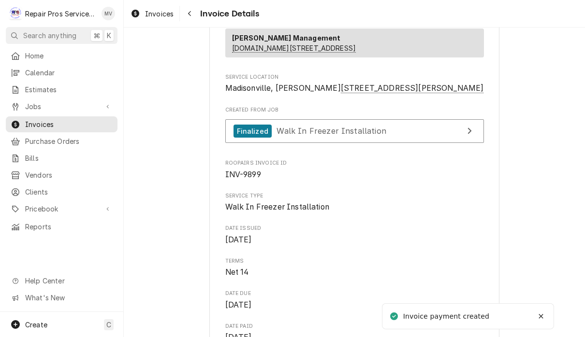
scroll to position [66, 0]
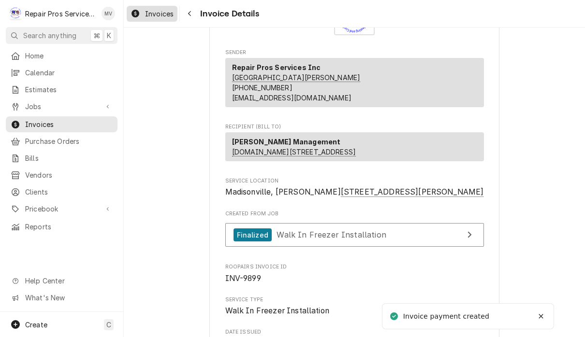
click at [153, 15] on span "Invoices" at bounding box center [159, 14] width 29 height 10
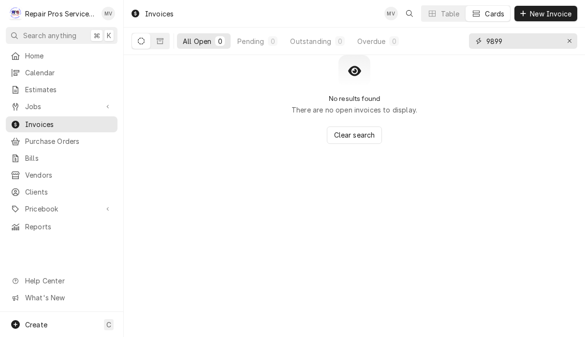
click at [521, 41] on input "9899" at bounding box center [522, 40] width 73 height 15
type input "9"
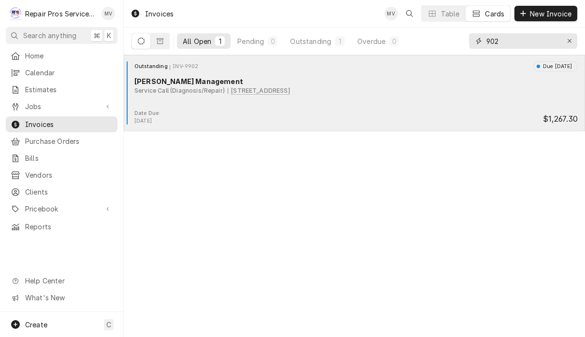
type input "902"
click at [396, 109] on div "Outstanding INV-9902 Due [DATE] [PERSON_NAME] Management Service Call (Diagnosi…" at bounding box center [354, 85] width 453 height 48
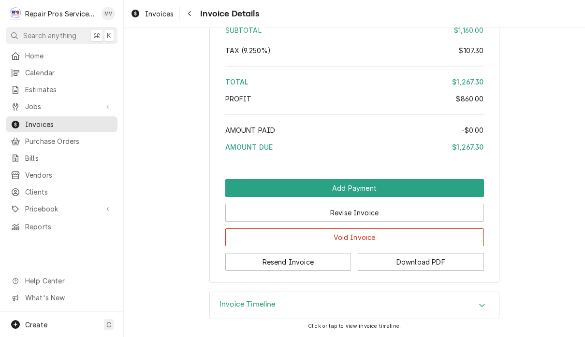
scroll to position [2283, 0]
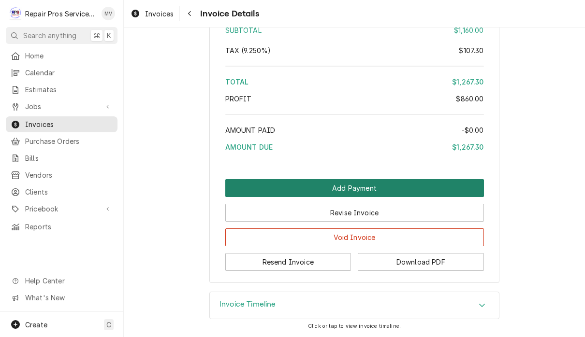
click at [427, 186] on button "Add Payment" at bounding box center [354, 188] width 259 height 18
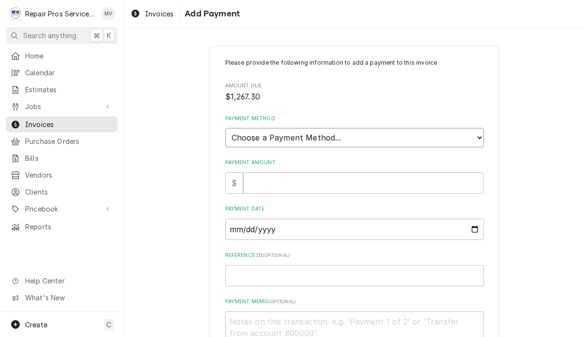
click at [376, 135] on select "Choose a Payment Method... Cash Check Credit/Debit Card ACH/eCheck Other" at bounding box center [354, 137] width 259 height 19
select select "2"
click at [360, 175] on input "Payment Amount" at bounding box center [363, 183] width 241 height 21
type textarea "x"
type input "1"
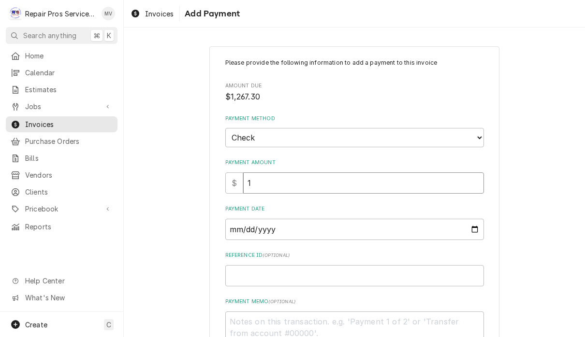
type textarea "x"
type input "12"
type textarea "x"
type input "126"
type textarea "x"
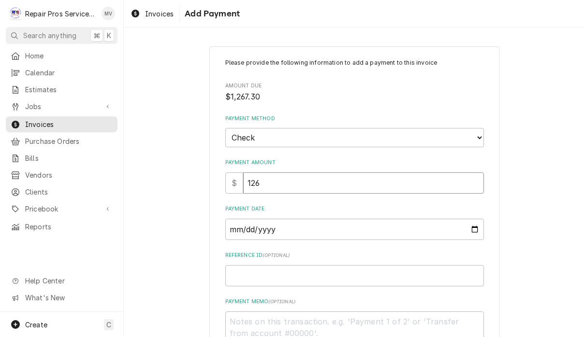
type input "1267"
type textarea "x"
type input "1267.3"
type textarea "x"
type input "1267.30"
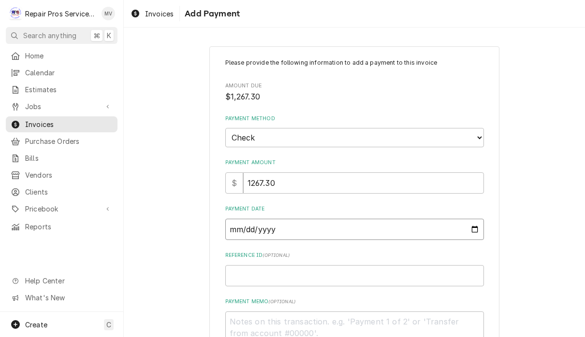
click at [345, 225] on input "Payment Date" at bounding box center [354, 229] width 259 height 21
type input "2025-08-25"
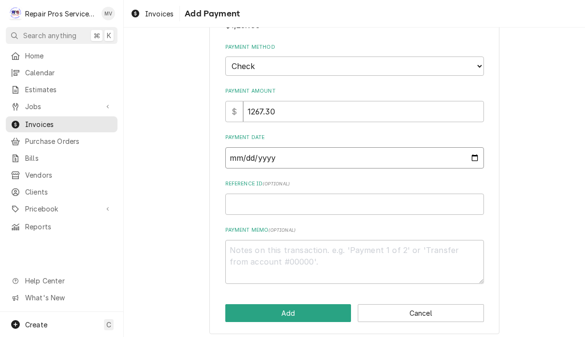
scroll to position [71, 0]
click at [363, 200] on input "Reference ID ( optional )" at bounding box center [354, 204] width 259 height 21
type textarea "x"
type input "9"
type textarea "x"
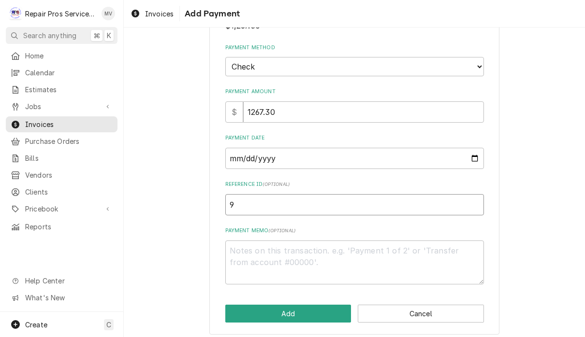
type input "99"
type textarea "x"
type input "990"
type textarea "x"
type input "9902"
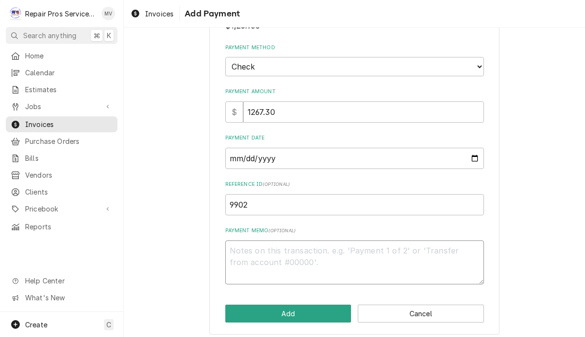
click at [341, 251] on textarea "Payment Memo ( optional )" at bounding box center [354, 263] width 259 height 44
type textarea "x"
type textarea "1"
type textarea "x"
type textarea "11"
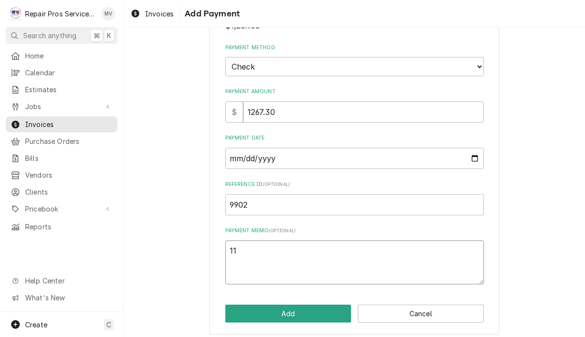
type textarea "x"
type textarea "110"
type textarea "x"
type textarea "1108"
type textarea "x"
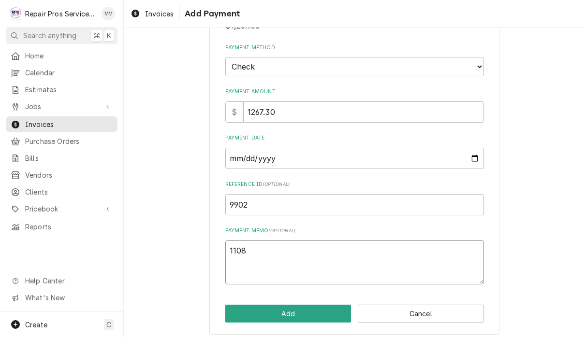
type textarea "11086"
type textarea "x"
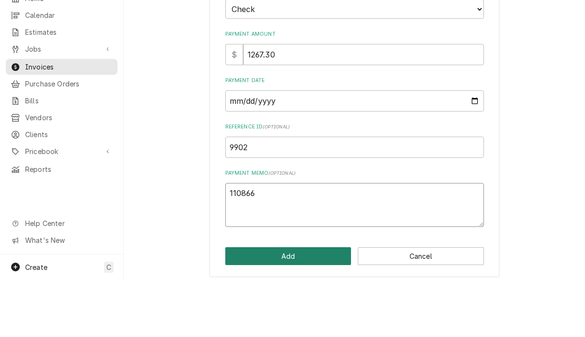
type textarea "110866"
click at [325, 305] on button "Add" at bounding box center [288, 314] width 126 height 18
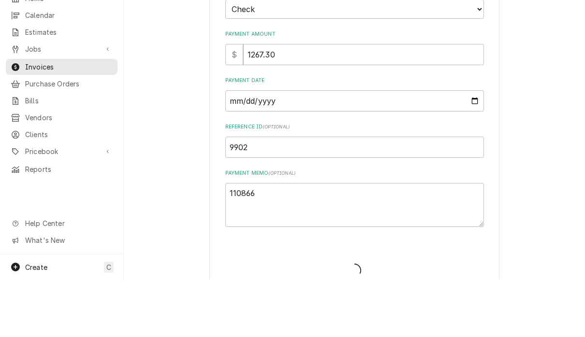
type textarea "x"
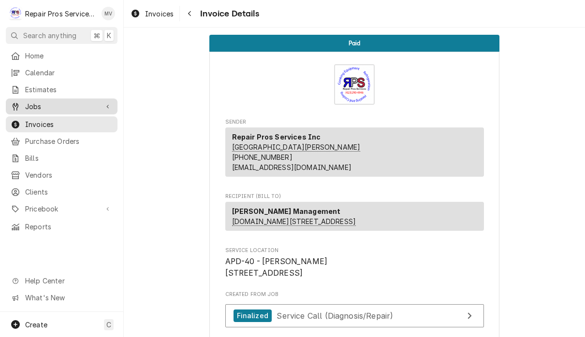
click at [82, 107] on span "Jobs" at bounding box center [61, 107] width 73 height 10
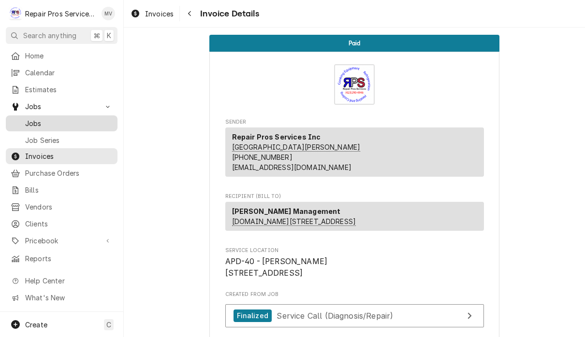
click at [93, 120] on span "Jobs" at bounding box center [68, 123] width 87 height 10
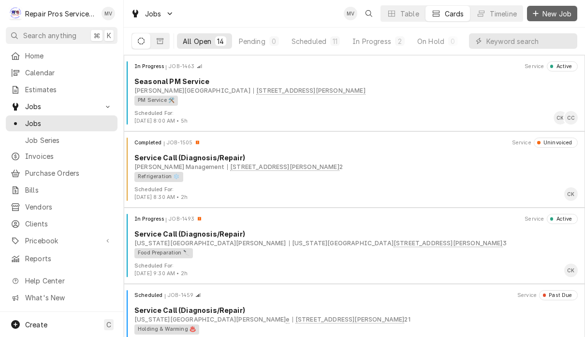
click at [555, 14] on span "New Job" at bounding box center [556, 14] width 33 height 10
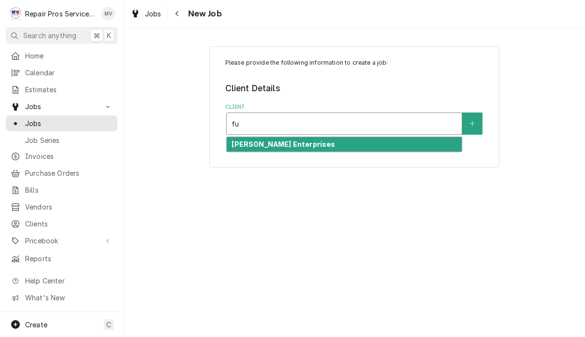
click at [310, 145] on strong "[PERSON_NAME] Enterprises" at bounding box center [283, 144] width 103 height 8
type input "fu"
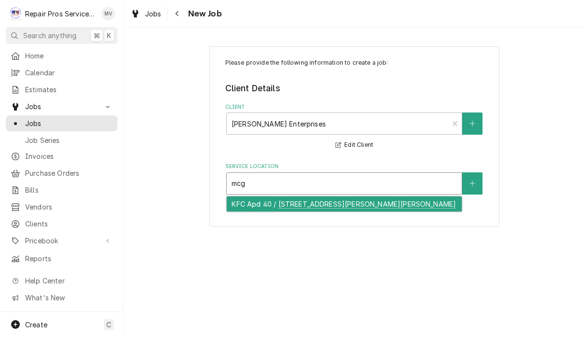
click at [335, 204] on div "KFC Apd 40 / 2325 McGrady Dr SE, Cleveland, TN 37323" at bounding box center [344, 204] width 235 height 15
type input "mcg"
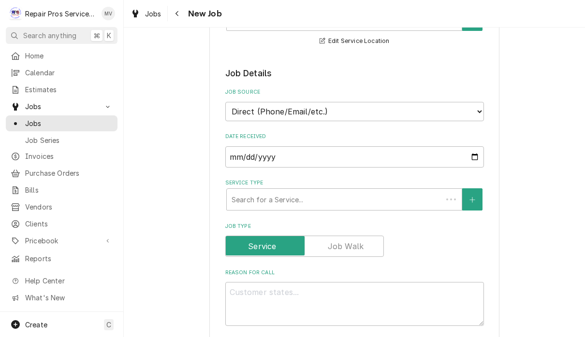
scroll to position [175, 0]
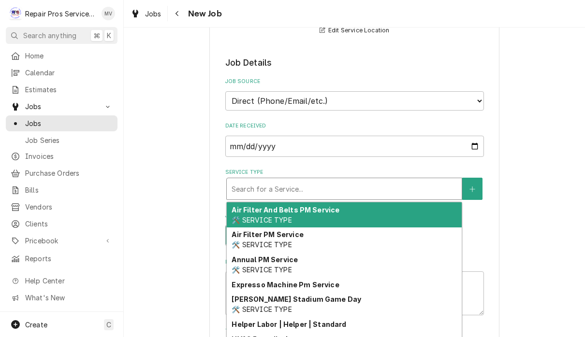
type textarea "x"
type input "d"
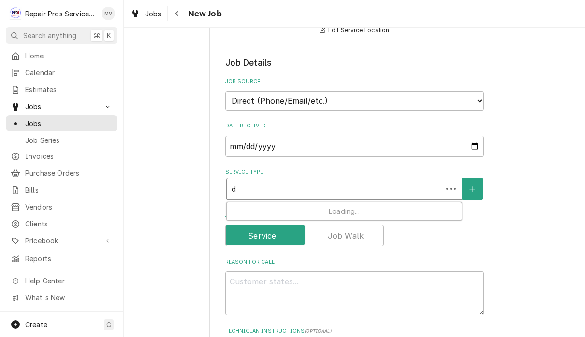
type textarea "x"
type input "di"
type textarea "x"
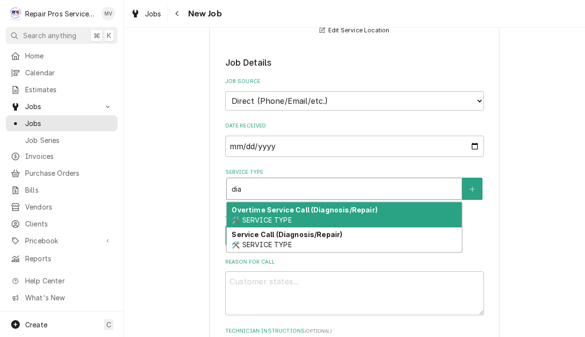
click at [401, 241] on div "Service Call (Diagnosis/Repair) 🛠️ SERVICE TYPE" at bounding box center [344, 240] width 235 height 25
type input "dia"
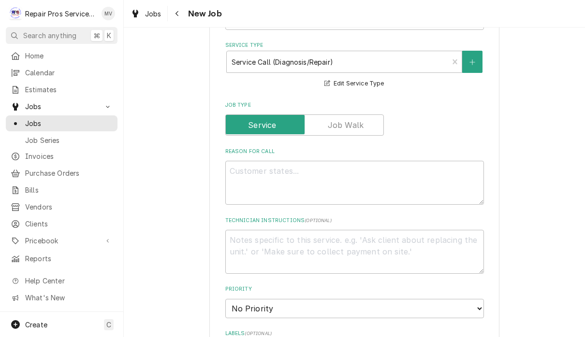
scroll to position [303, 0]
click at [390, 173] on textarea "Reason For Call" at bounding box center [354, 182] width 259 height 44
type textarea "x"
type textarea "P"
type textarea "x"
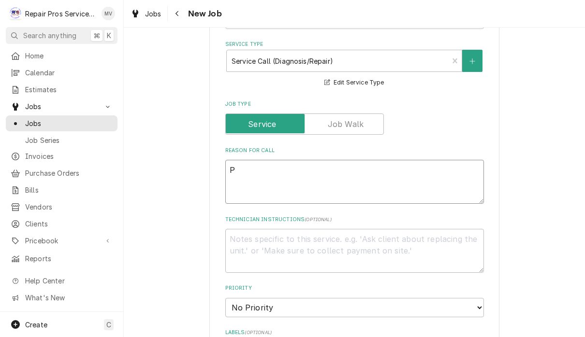
type textarea "Pr"
type textarea "x"
type textarea "Pro"
type textarea "x"
type textarea "Prod"
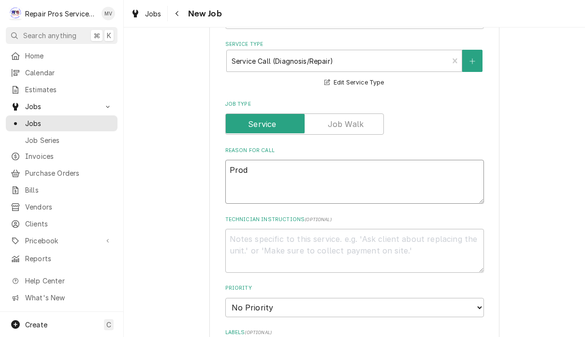
type textarea "x"
type textarea "Produ"
type textarea "x"
type textarea "Produc"
type textarea "x"
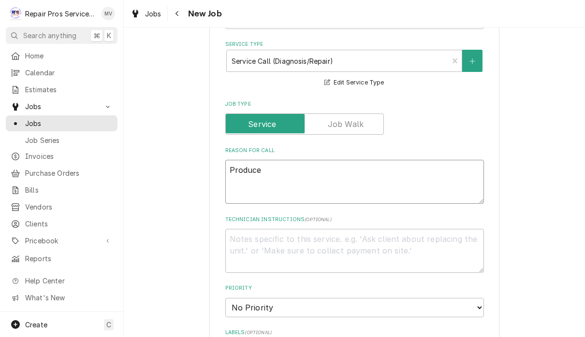
type textarea "Produce"
type textarea "x"
type textarea "Produce c"
type textarea "x"
type textarea "Produce co"
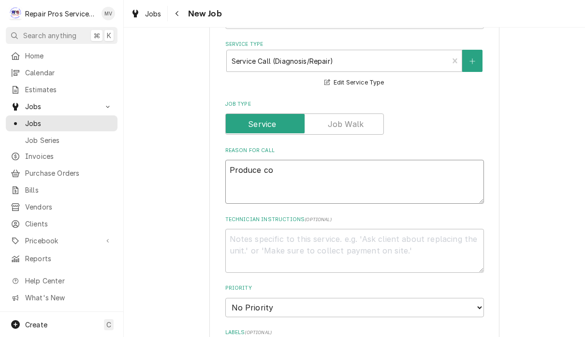
type textarea "x"
type textarea "Produce coo"
type textarea "x"
type textarea "Produce coole"
type textarea "x"
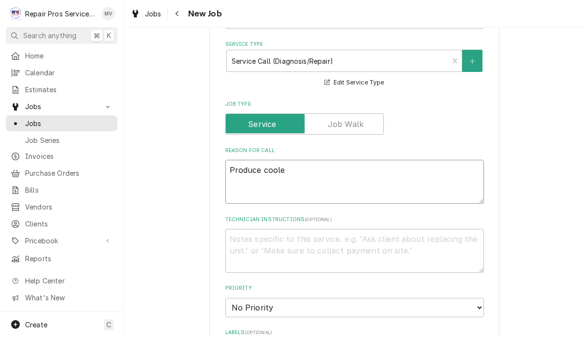
type textarea "Produce cooler"
type textarea "x"
type textarea "Produce cooler"
type textarea "x"
type textarea "Produce cooler n"
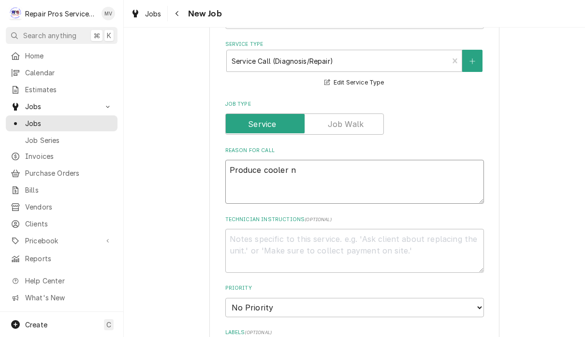
type textarea "x"
type textarea "Produce cooler no"
type textarea "x"
type textarea "Produce cooler not"
type textarea "x"
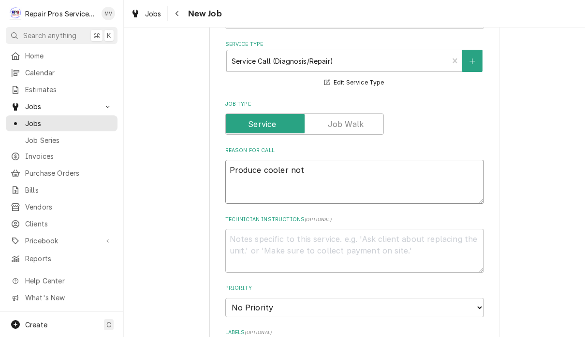
type textarea "Produce cooler not"
type textarea "x"
type textarea "Produce cooler not t"
type textarea "x"
type textarea "Produce cooler not te"
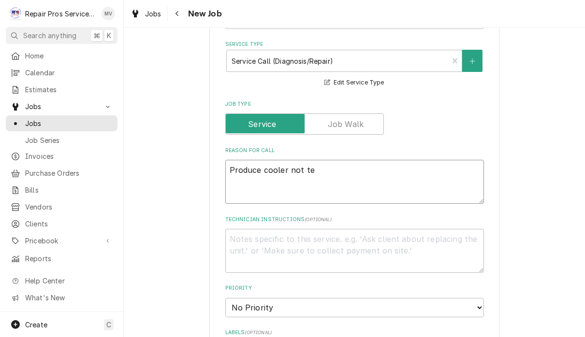
type textarea "x"
type textarea "Produce cooler not tem"
type textarea "x"
type textarea "Produce cooler not temp"
type textarea "x"
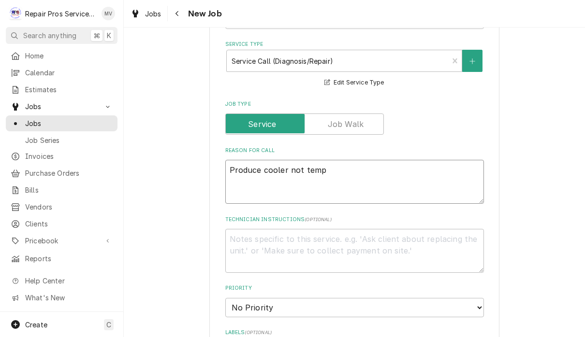
type textarea "Produce cooler not tempi"
type textarea "x"
type textarea "Produce cooler not tempin"
type textarea "x"
type textarea "Produce cooler not temping"
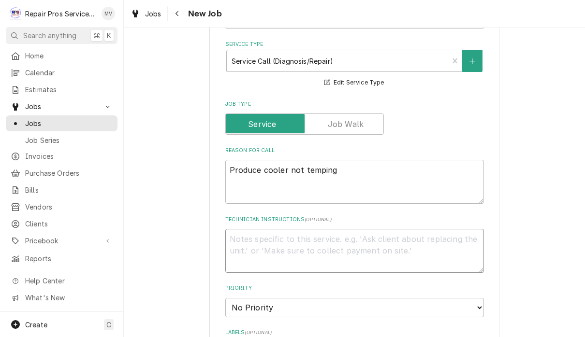
type textarea "x"
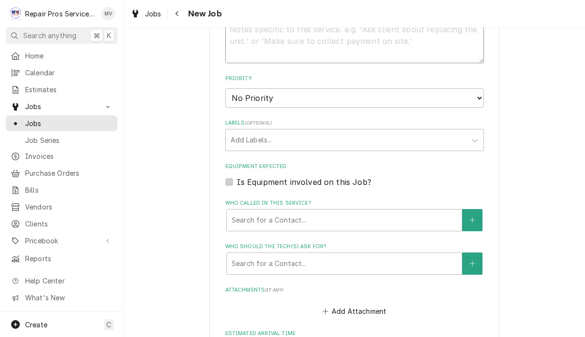
scroll to position [514, 0]
click at [454, 87] on select "No Priority Urgent High Medium Low" at bounding box center [354, 96] width 259 height 19
select select "3"
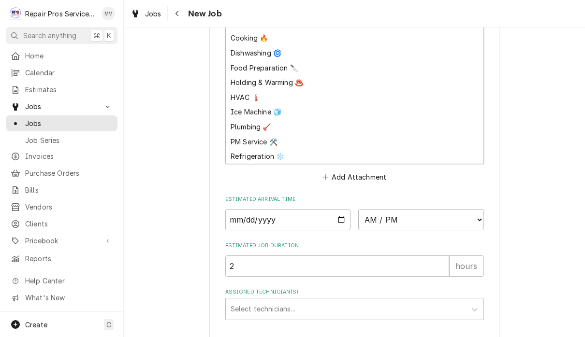
scroll to position [650, 0]
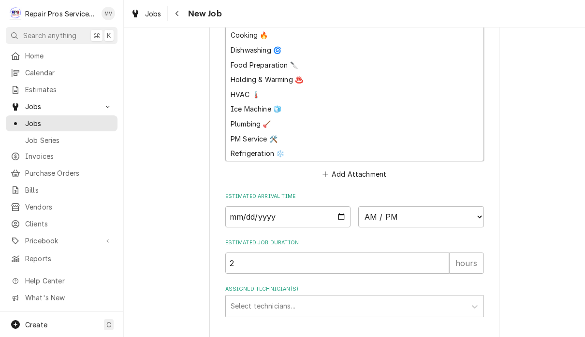
click at [258, 148] on div "Refrigeration ❄️" at bounding box center [355, 153] width 258 height 15
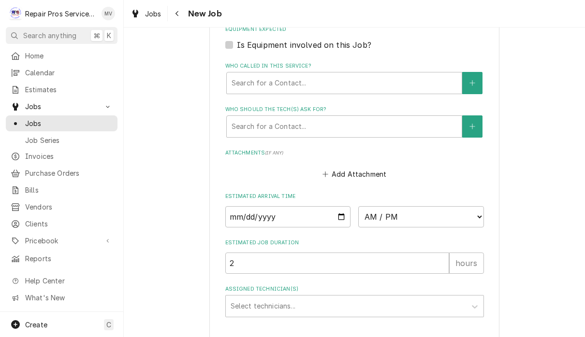
click at [259, 149] on label "Attachments ( if any )" at bounding box center [354, 153] width 259 height 8
type textarea "x"
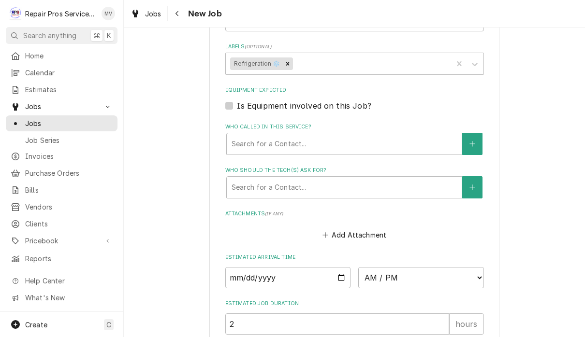
scroll to position [627, 0]
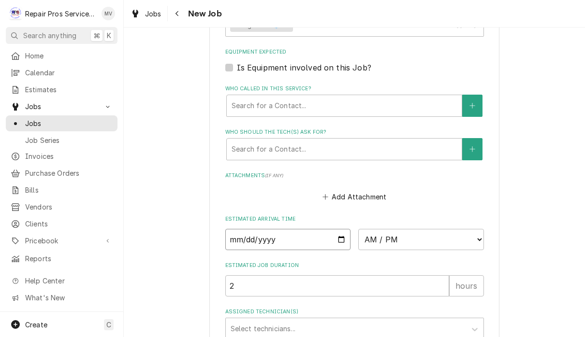
click at [324, 229] on input "Date" at bounding box center [288, 239] width 126 height 21
type input "2025-08-25"
type textarea "x"
type input "2025-08-26"
type textarea "x"
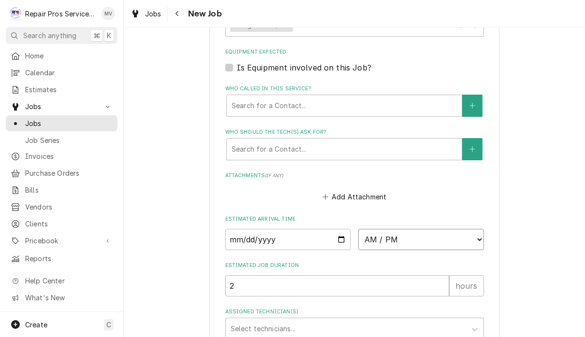
click at [369, 230] on select "AM / PM 6:00 AM 6:15 AM 6:30 AM 6:45 AM 7:00 AM 7:15 AM 7:30 AM 7:45 AM 8:00 AM…" at bounding box center [421, 239] width 126 height 21
select select "11:00:00"
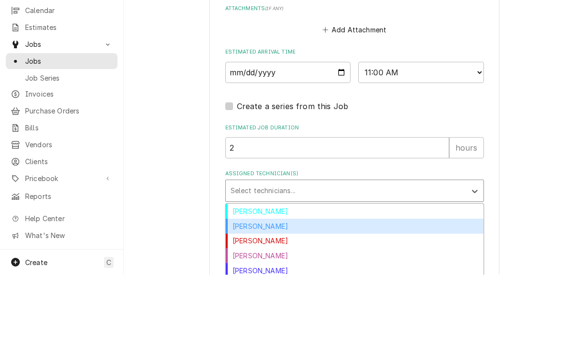
scroll to position [0, 0]
click at [267, 281] on div "Caleb Kvale" at bounding box center [355, 288] width 258 height 15
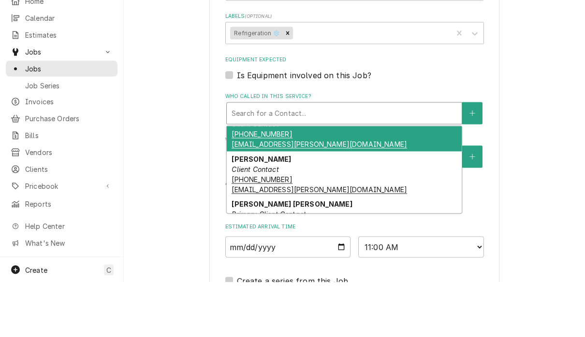
scroll to position [554, 0]
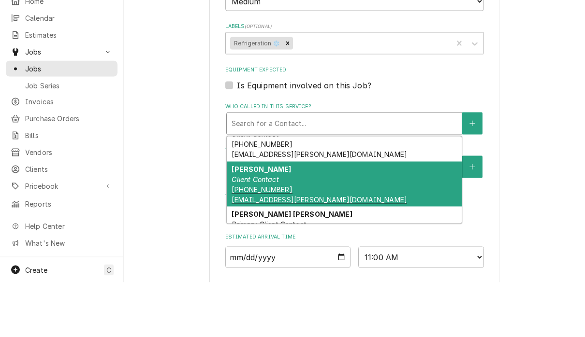
click at [365, 217] on div "Dee Womac Client Contact (423) 227-1235 dwomac@fulenwider.net" at bounding box center [344, 239] width 235 height 45
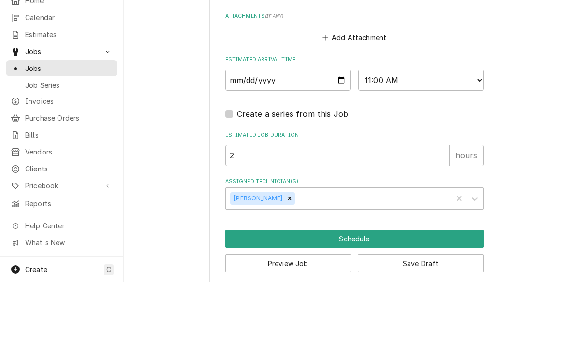
scroll to position [0, 0]
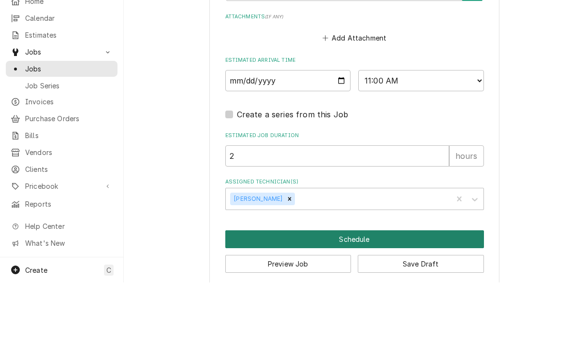
click at [376, 285] on button "Schedule" at bounding box center [354, 294] width 259 height 18
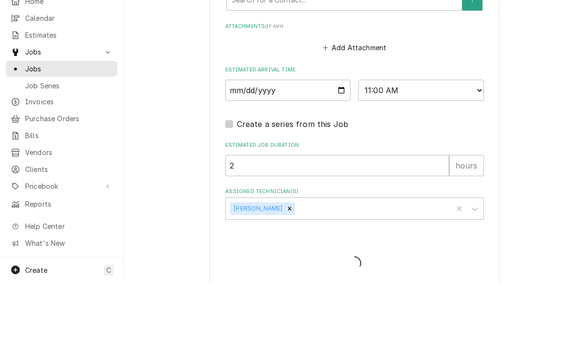
type textarea "x"
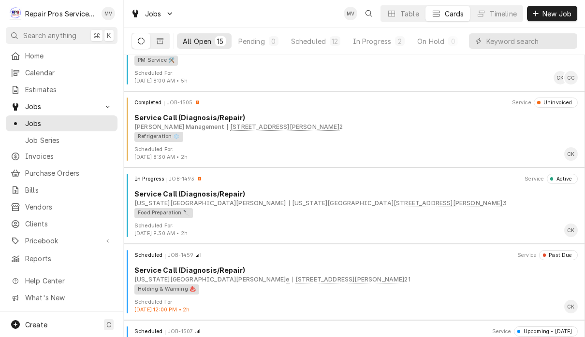
scroll to position [49, 0]
